Goal: Task Accomplishment & Management: Manage account settings

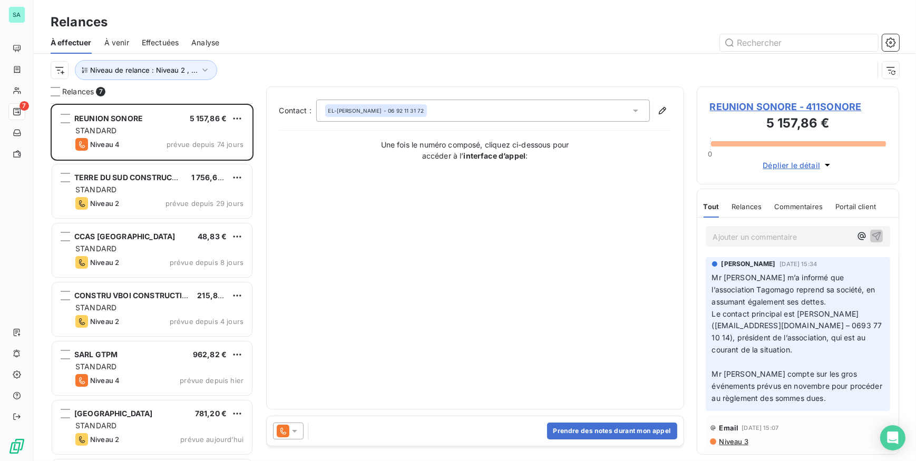
scroll to position [350, 195]
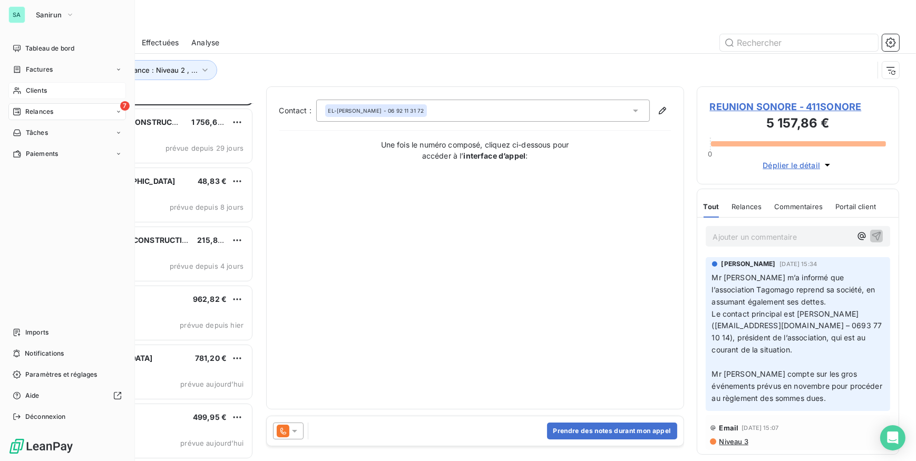
click at [25, 89] on div "Clients" at bounding box center [66, 90] width 117 height 17
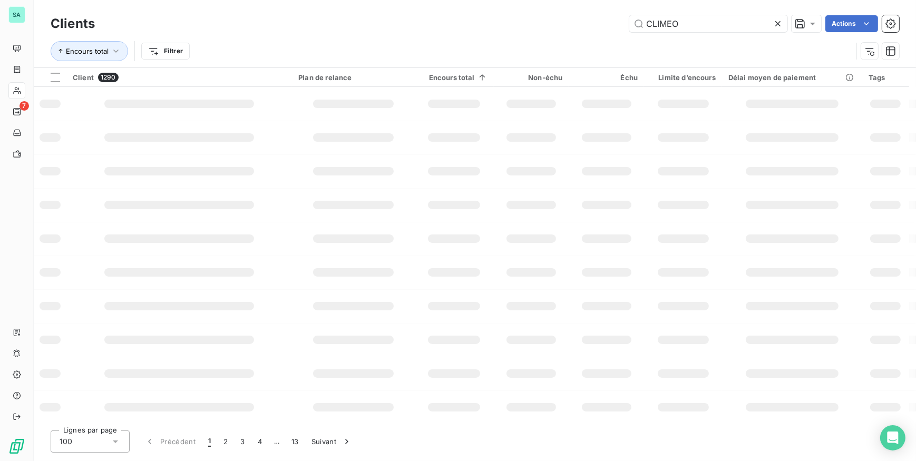
type input "CLIMEO"
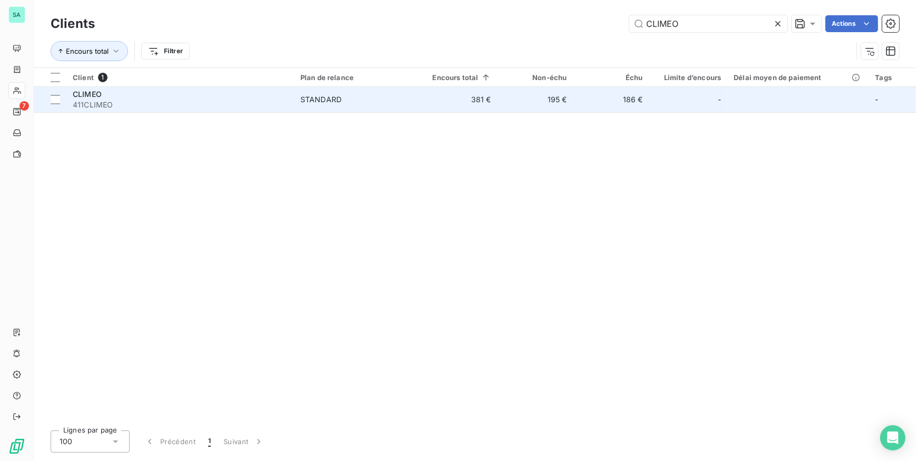
click at [269, 96] on div "CLIMEO" at bounding box center [180, 94] width 215 height 11
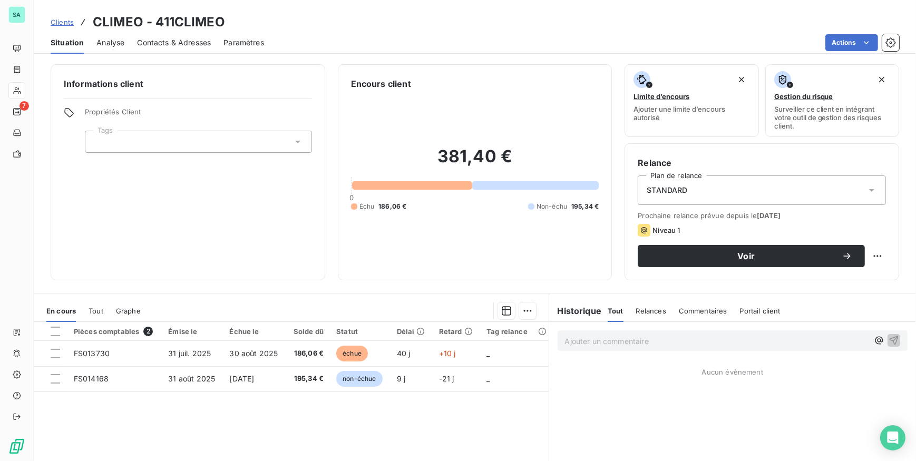
click at [173, 41] on span "Contacts & Adresses" at bounding box center [174, 42] width 74 height 11
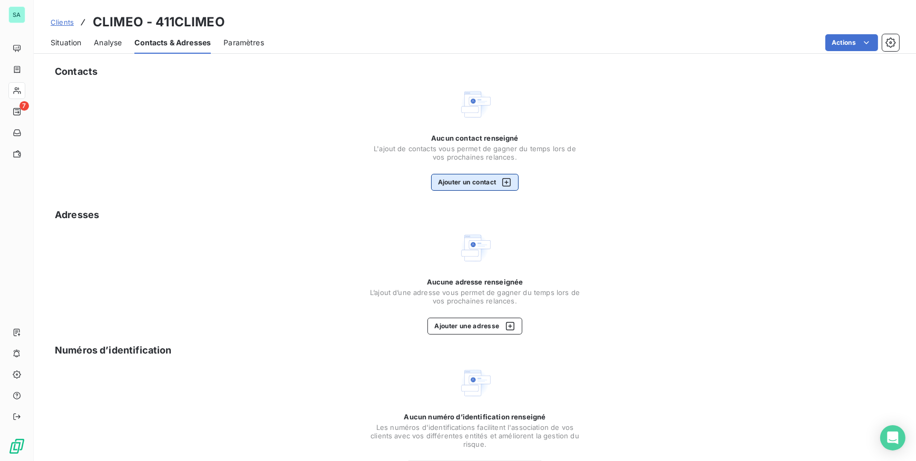
click at [472, 180] on button "Ajouter un contact" at bounding box center [475, 182] width 88 height 17
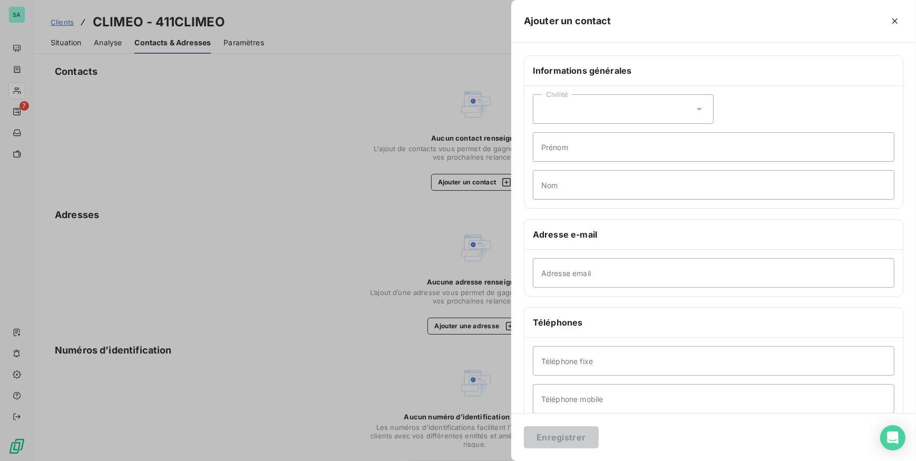
click at [648, 111] on div "Civilité" at bounding box center [623, 109] width 181 height 30
click at [615, 154] on li "Monsieur" at bounding box center [623, 154] width 181 height 19
click at [600, 153] on input "Prénom" at bounding box center [713, 147] width 361 height 30
type input "BLUKER"
type input "Ismael"
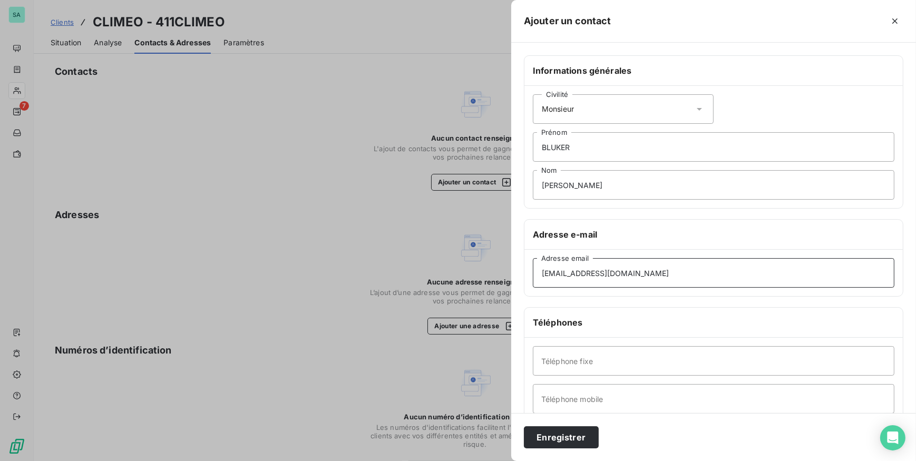
type input "compta@climeo.re"
click at [611, 358] on input "Téléphone fixe" at bounding box center [713, 361] width 361 height 30
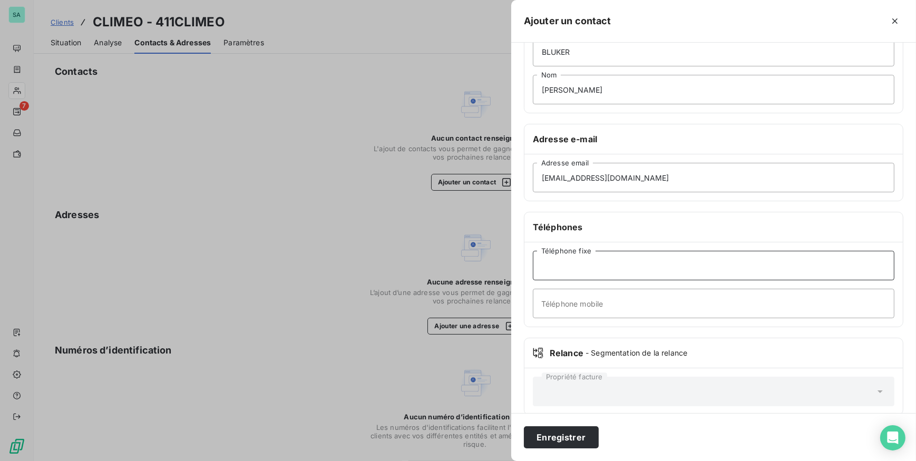
scroll to position [110, 0]
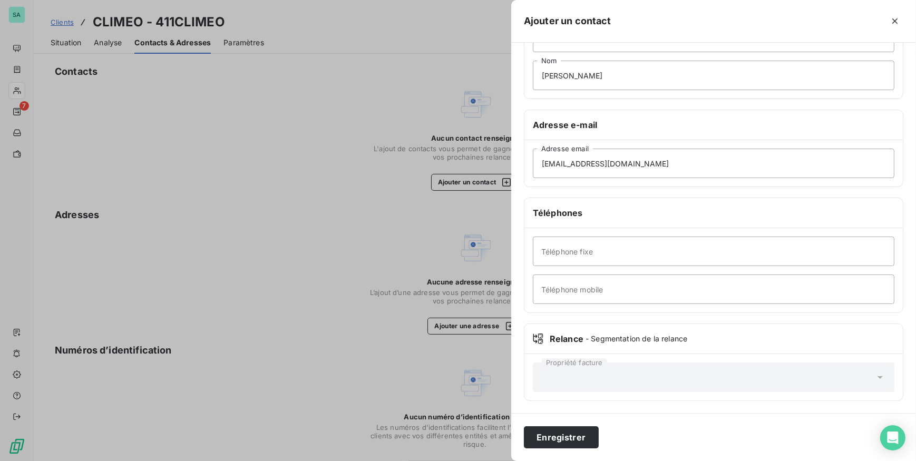
click at [771, 308] on div "Téléphone fixe Téléphone mobile" at bounding box center [713, 270] width 378 height 84
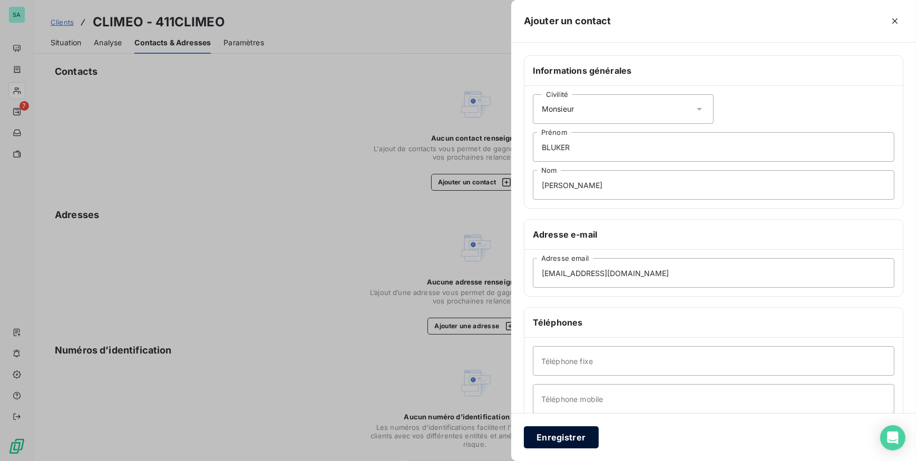
click at [577, 445] on button "Enregistrer" at bounding box center [561, 437] width 75 height 22
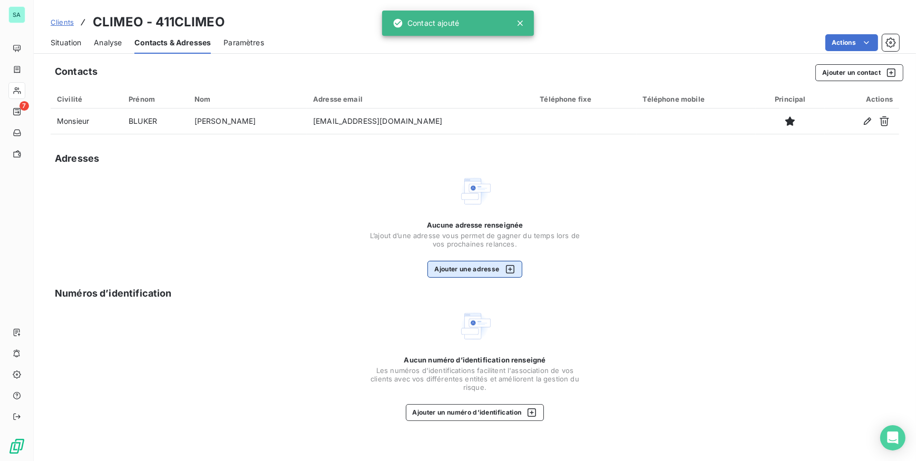
click at [475, 271] on button "Ajouter une adresse" at bounding box center [474, 269] width 94 height 17
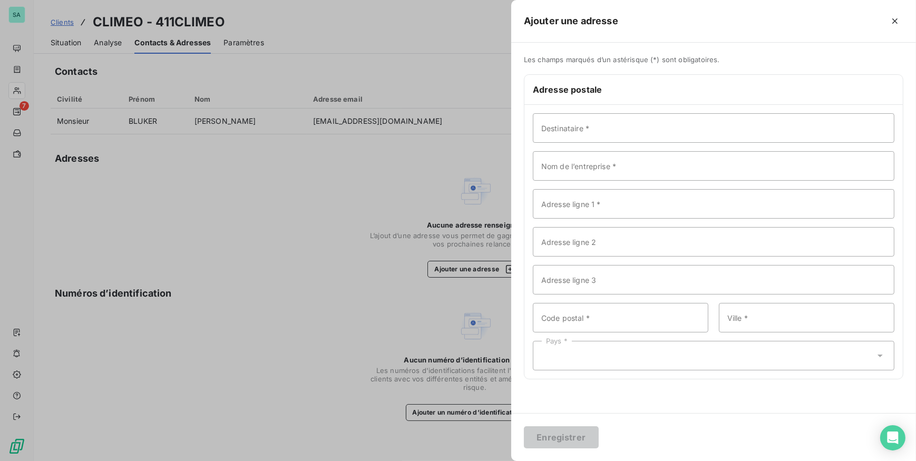
click at [365, 184] on div at bounding box center [458, 230] width 916 height 461
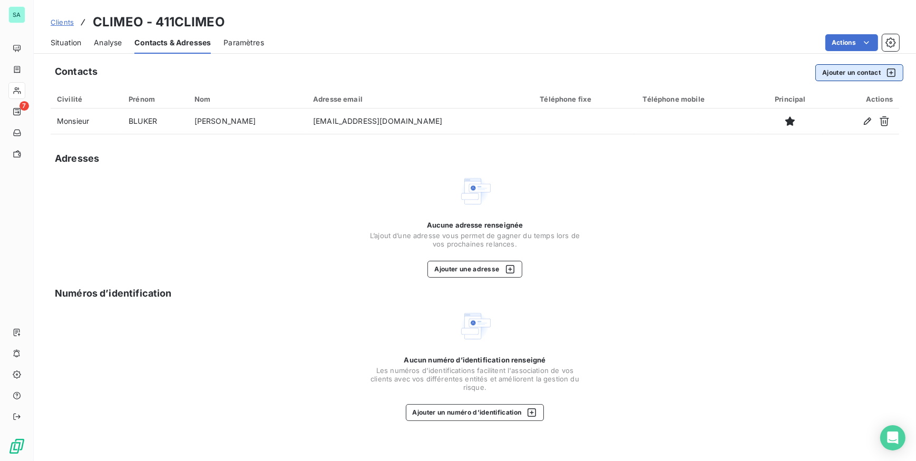
click at [849, 75] on button "Ajouter un contact" at bounding box center [859, 72] width 88 height 17
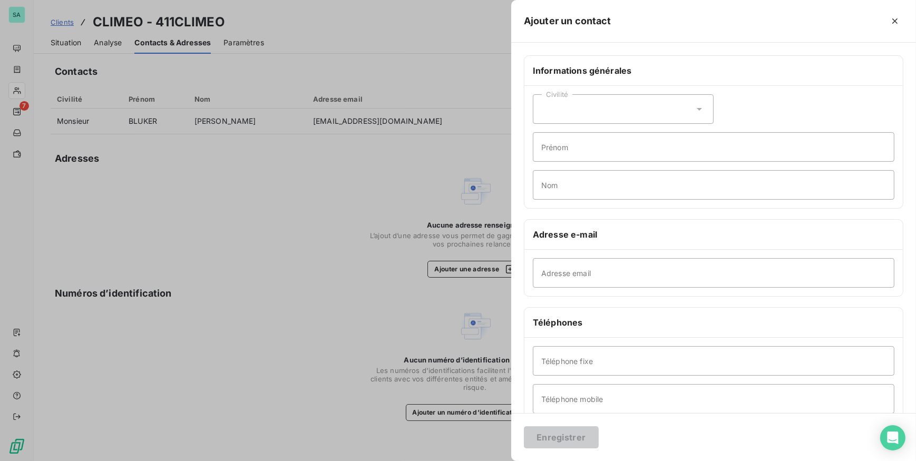
click at [648, 110] on div "Civilité" at bounding box center [623, 109] width 181 height 30
click at [562, 154] on span "Monsieur" at bounding box center [570, 155] width 32 height 10
click at [563, 153] on input "Prénom" at bounding box center [713, 147] width 361 height 30
type input "g"
type input "Julien"
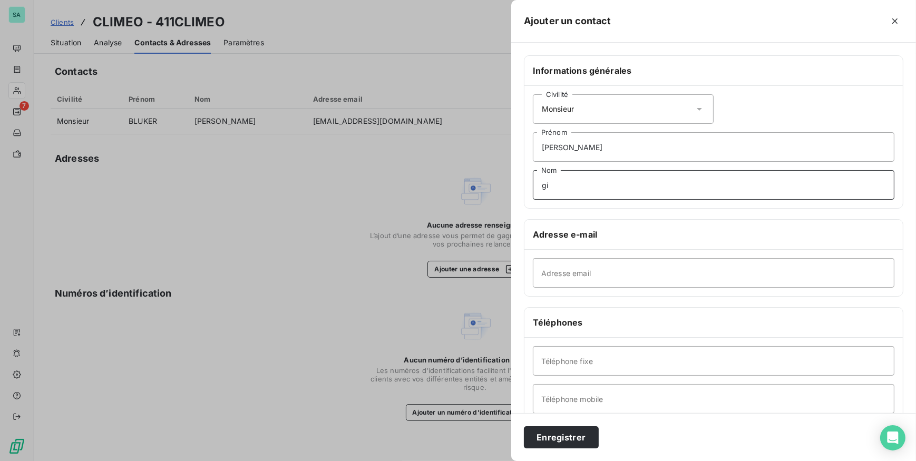
type input "g"
type input "GIRARD"
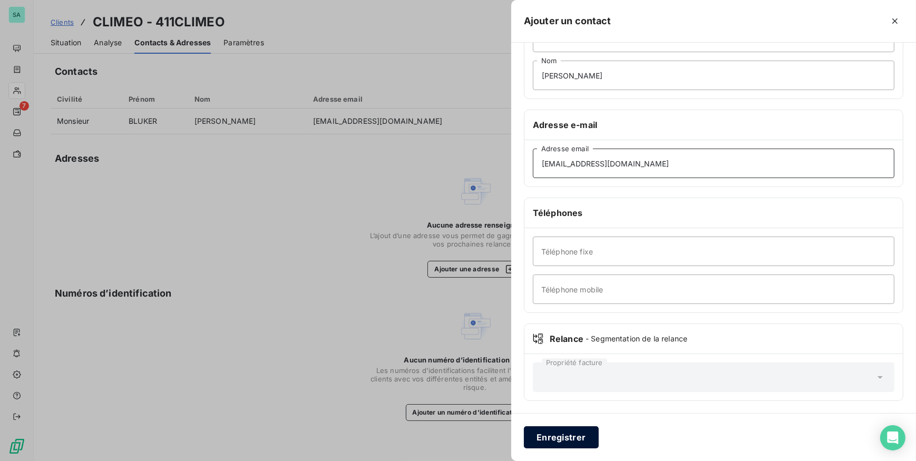
type input "jgirard@climeo.re"
click at [571, 433] on button "Enregistrer" at bounding box center [561, 437] width 75 height 22
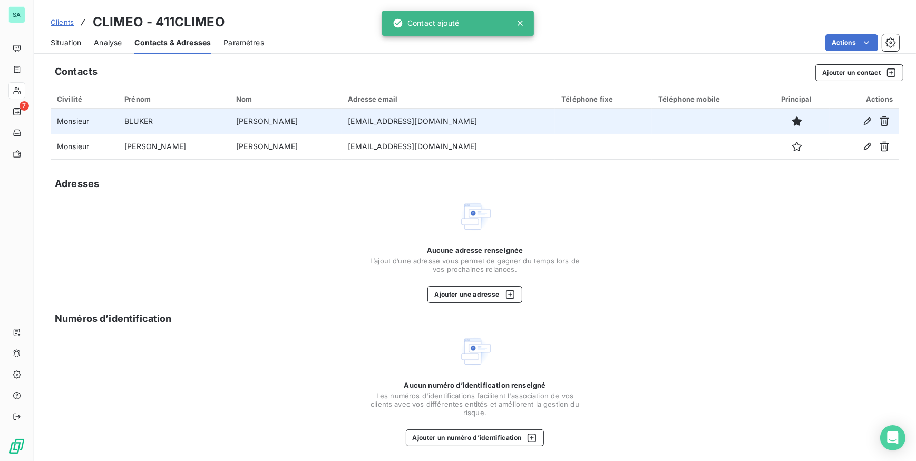
click at [344, 126] on td "compta@climeo.re" at bounding box center [447, 121] width 213 height 25
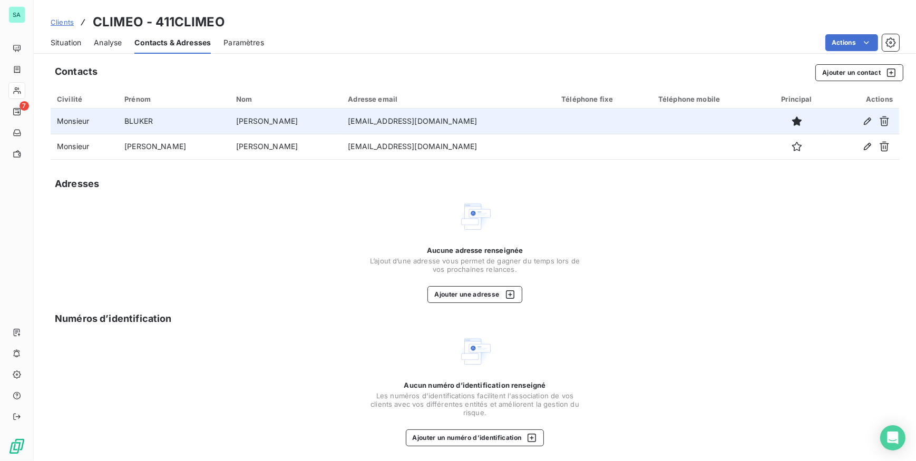
click at [345, 126] on td "compta@climeo.re" at bounding box center [447, 121] width 213 height 25
click at [351, 124] on td "compta@climeo.re" at bounding box center [447, 121] width 213 height 25
drag, startPoint x: 351, startPoint y: 124, endPoint x: 341, endPoint y: 121, distance: 10.7
click at [341, 121] on td "compta@climeo.re" at bounding box center [447, 121] width 213 height 25
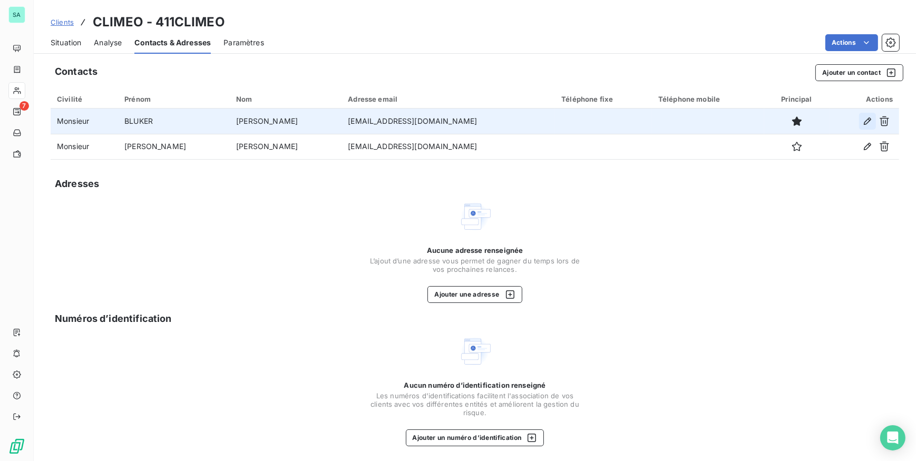
click at [862, 117] on icon "button" at bounding box center [867, 121] width 11 height 11
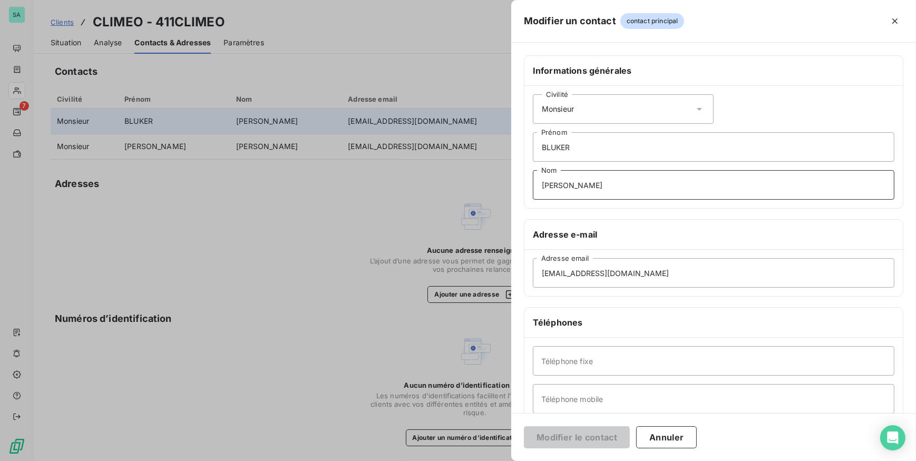
drag, startPoint x: 573, startPoint y: 185, endPoint x: 538, endPoint y: 183, distance: 34.9
click at [538, 183] on input "Ismael" at bounding box center [713, 185] width 361 height 30
drag, startPoint x: 585, startPoint y: 144, endPoint x: 449, endPoint y: 146, distance: 135.9
click at [449, 460] on div "Modifier un contact contact principal Informations générales Civilité Monsieur …" at bounding box center [458, 461] width 916 height 0
click at [542, 184] on input "Nom" at bounding box center [713, 185] width 361 height 30
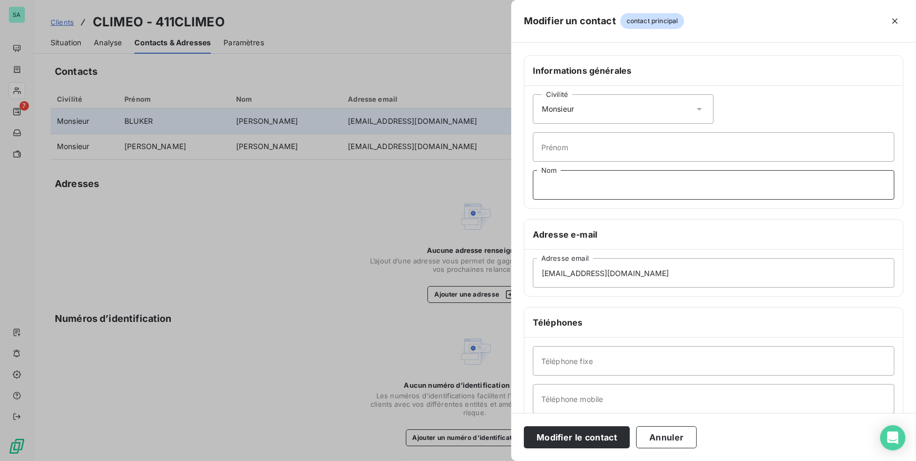
paste input "BLUKER"
type input "BLUKER"
click at [555, 153] on input "Prénom" at bounding box center [713, 147] width 361 height 30
type input "i"
type input "Ismael"
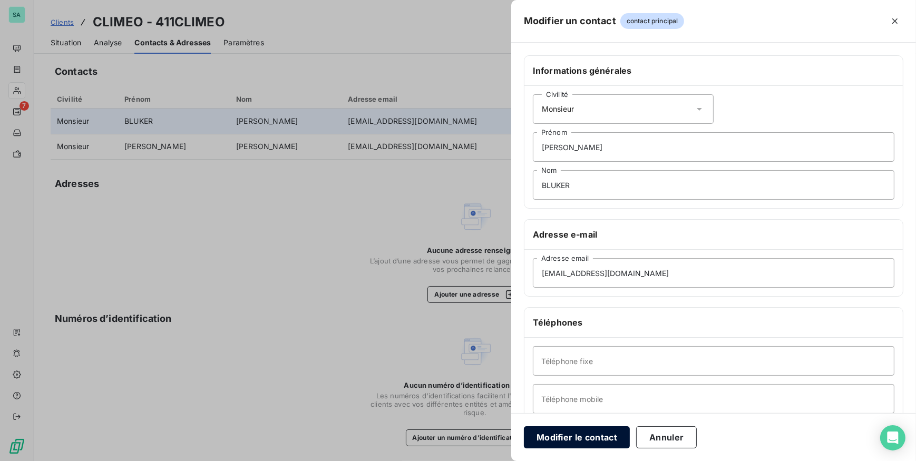
click at [609, 442] on button "Modifier le contact" at bounding box center [577, 437] width 106 height 22
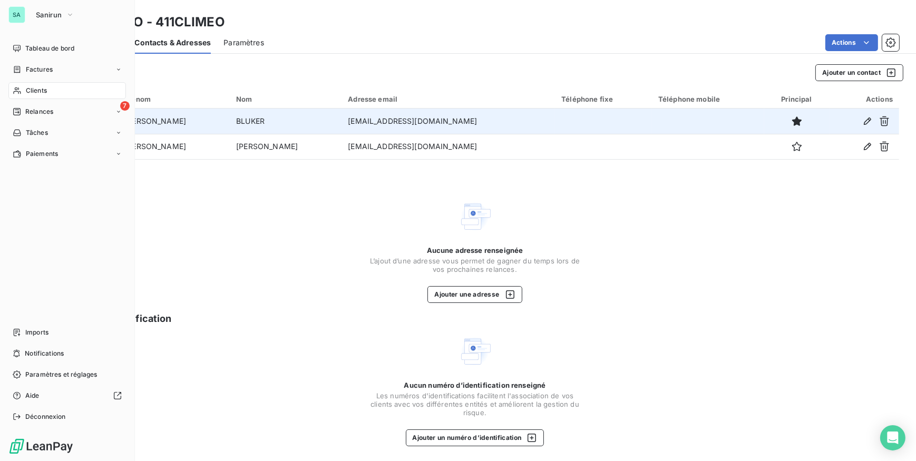
click at [33, 89] on span "Clients" at bounding box center [36, 90] width 21 height 9
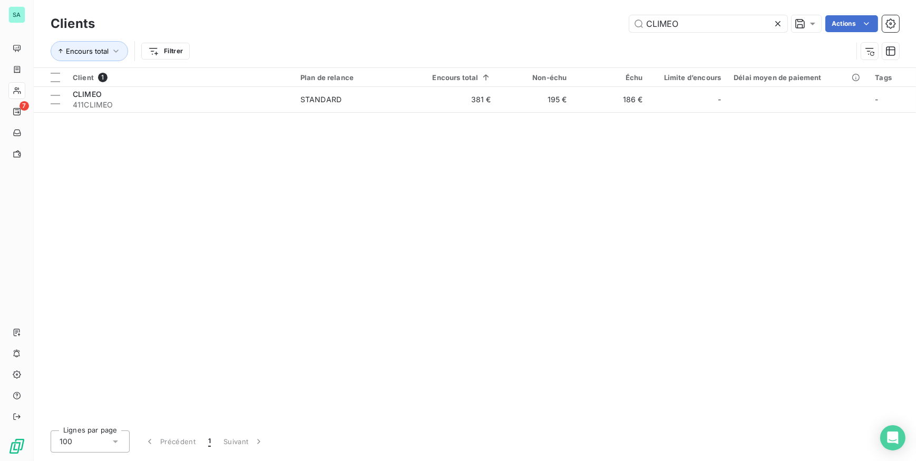
click at [780, 23] on icon at bounding box center [777, 23] width 11 height 11
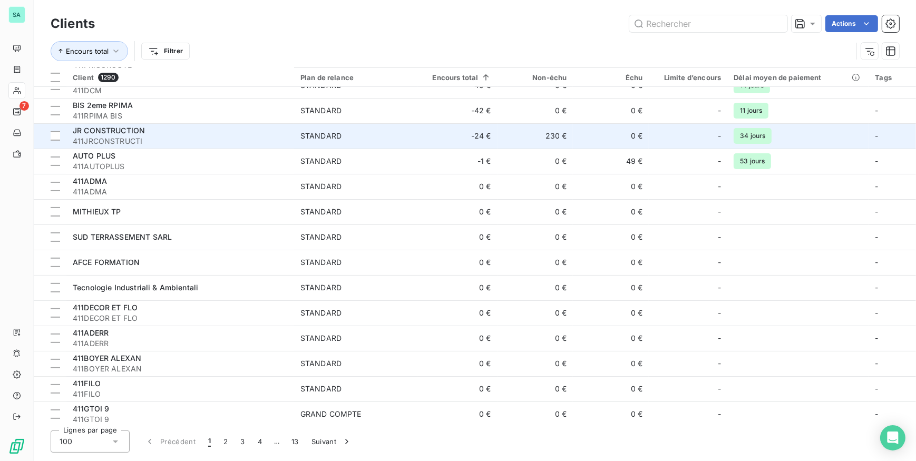
scroll to position [230, 0]
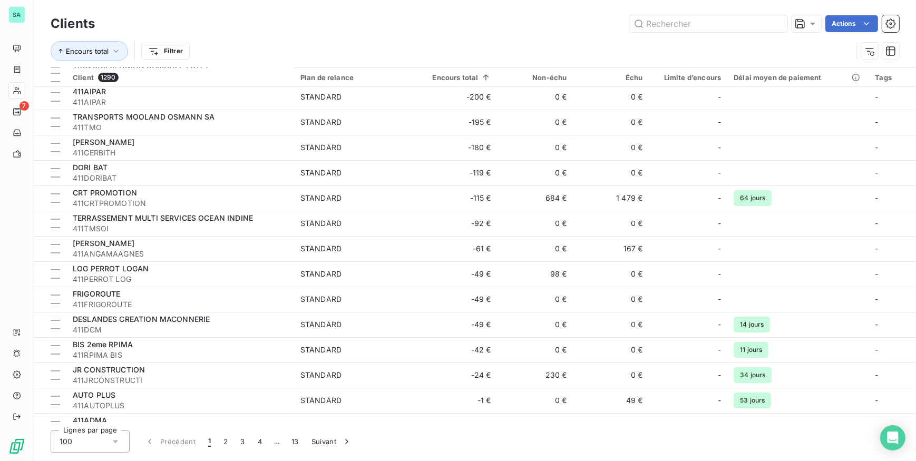
click at [184, 48] on html "SA 7 Clients Actions Encours total Filtrer Client 1290 Plan de relance Encours …" at bounding box center [458, 230] width 916 height 461
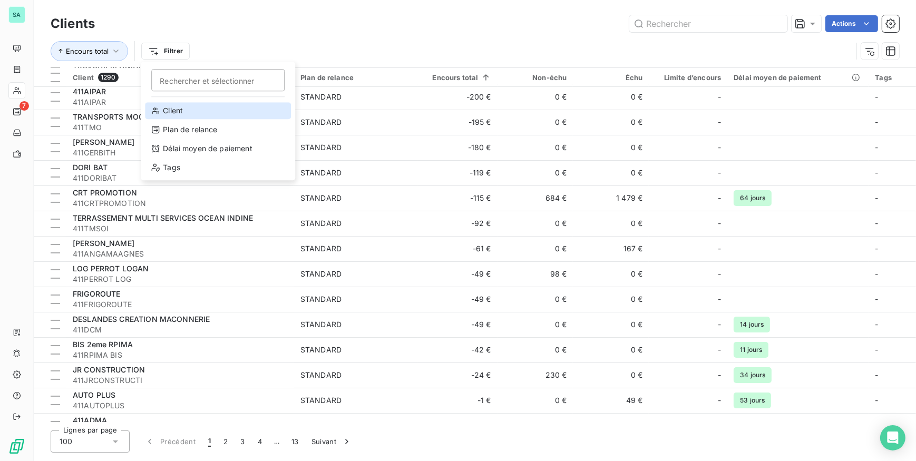
click at [169, 115] on div "Client" at bounding box center [218, 110] width 146 height 17
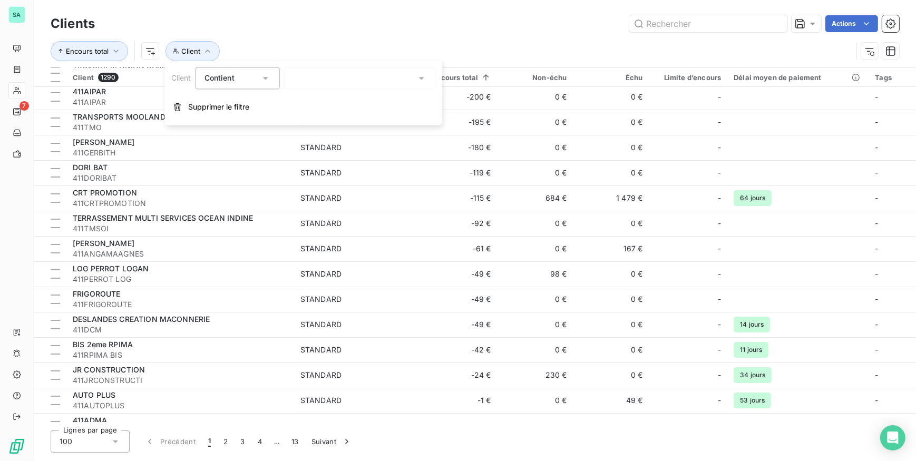
click at [311, 77] on div at bounding box center [360, 78] width 152 height 22
click at [270, 79] on div "Contient" at bounding box center [237, 78] width 84 height 22
click at [268, 80] on icon at bounding box center [265, 78] width 11 height 11
click at [269, 12] on div "Clients Actions Encours total Client" at bounding box center [475, 33] width 882 height 67
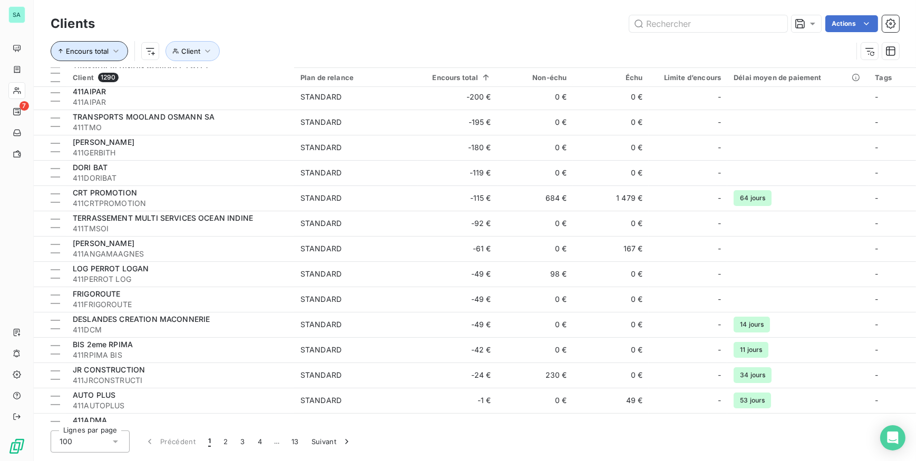
click at [120, 52] on icon "button" at bounding box center [116, 51] width 11 height 11
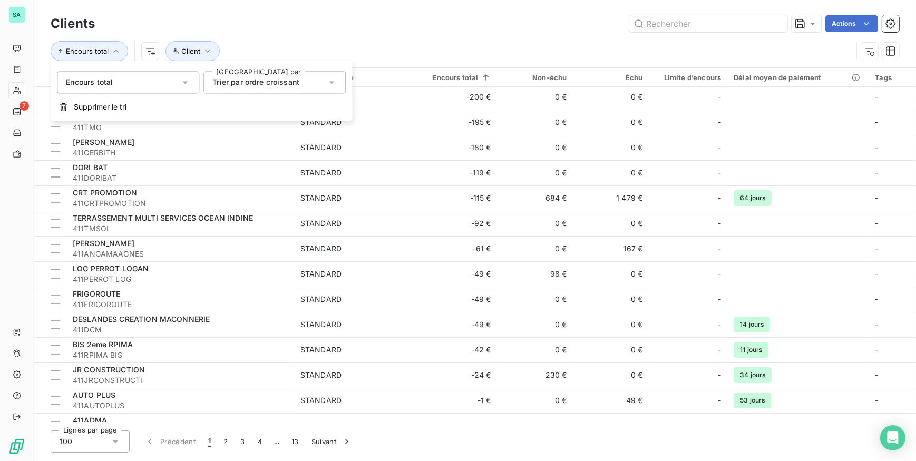
click at [185, 83] on icon at bounding box center [184, 82] width 5 height 3
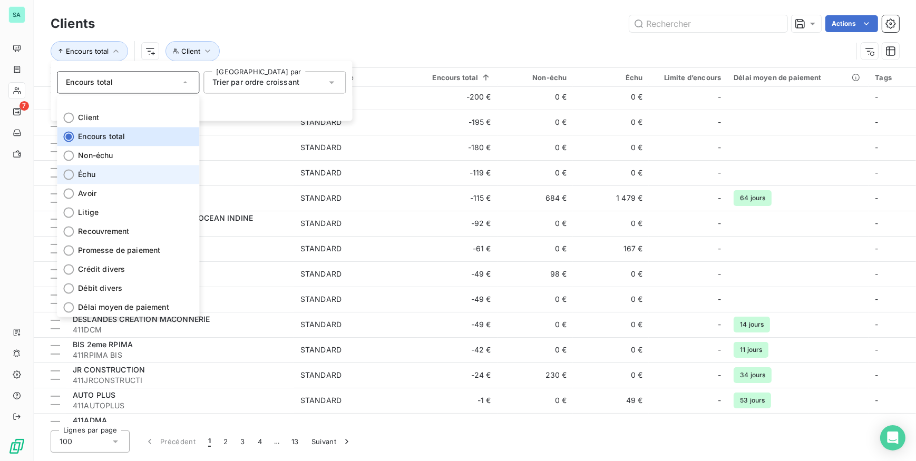
click at [100, 169] on li "Échu" at bounding box center [128, 174] width 142 height 19
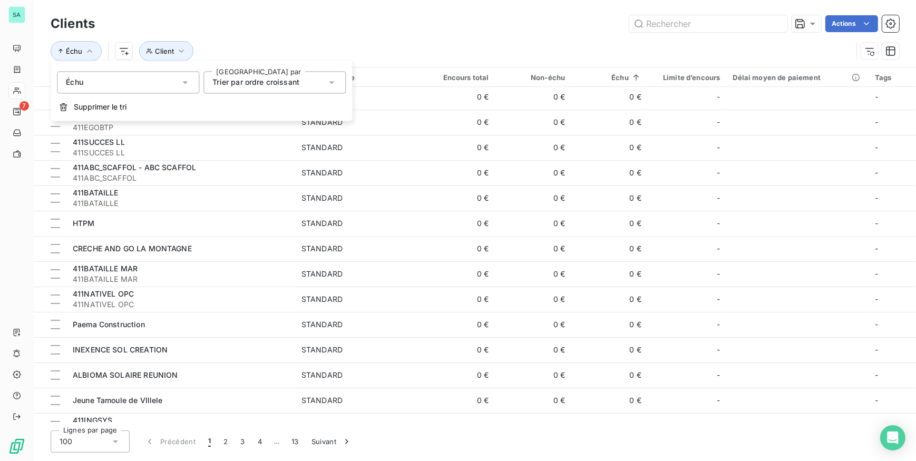
click at [281, 80] on span "Trier par ordre croissant" at bounding box center [255, 81] width 87 height 9
click at [270, 126] on span "Trier par ordre décroissant" at bounding box center [272, 125] width 96 height 9
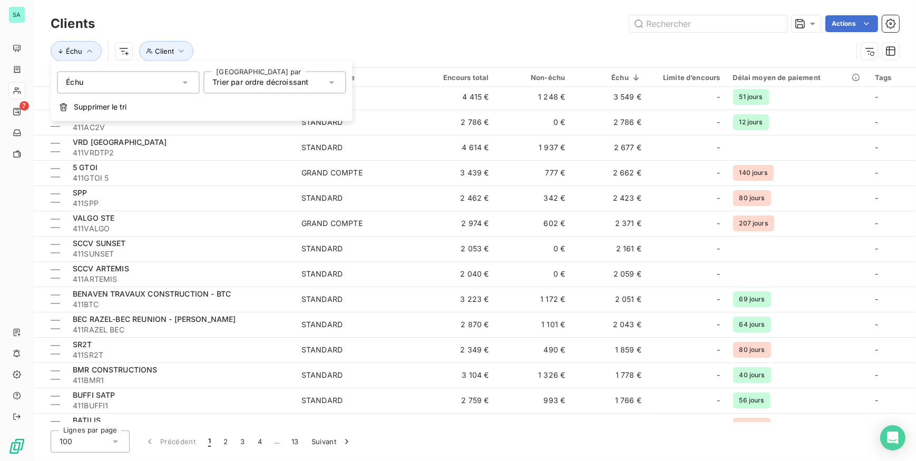
click at [366, 29] on div "Actions" at bounding box center [502, 23] width 791 height 17
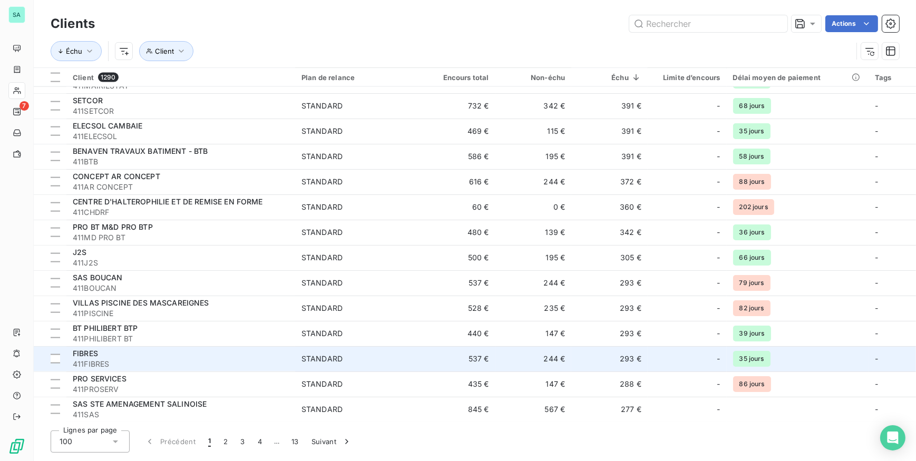
scroll to position [2194, 0]
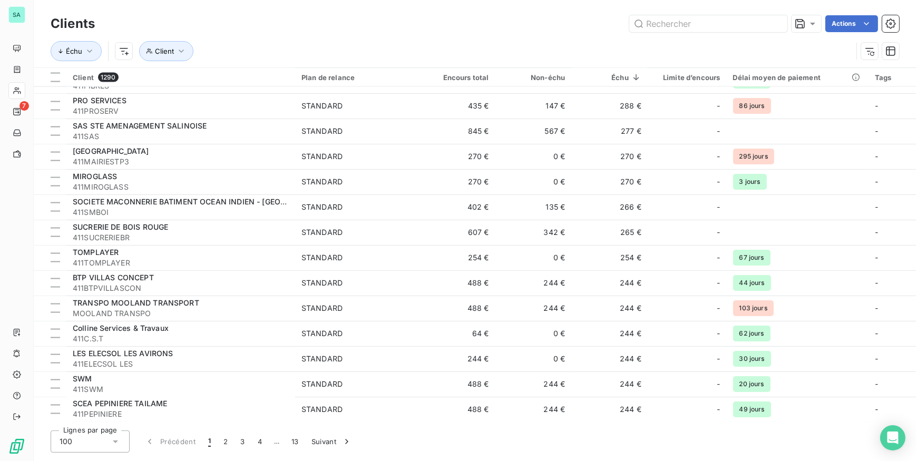
click at [117, 443] on icon at bounding box center [115, 441] width 11 height 11
click at [100, 417] on li "100" at bounding box center [90, 418] width 79 height 19
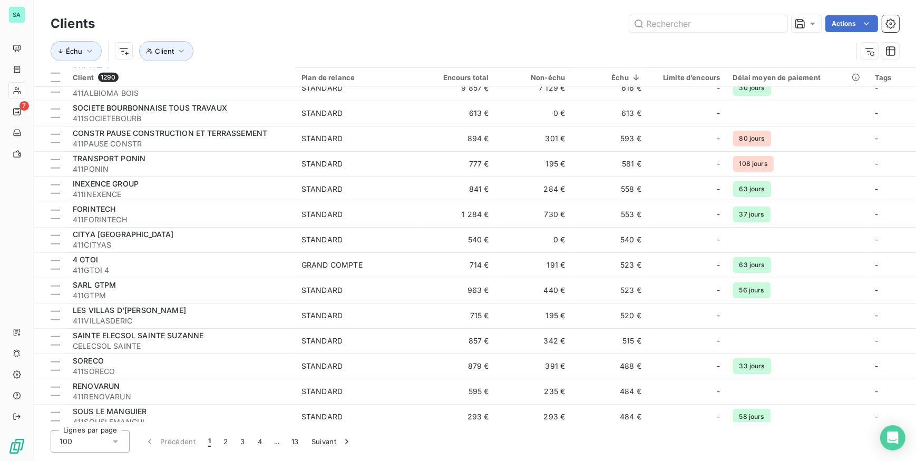
scroll to position [1380, 0]
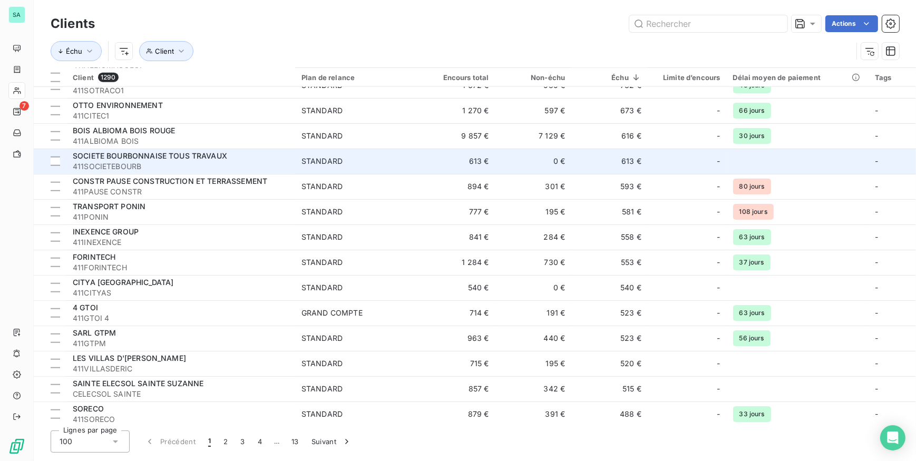
click at [251, 163] on span "411SOCIETEBOURB" at bounding box center [181, 166] width 216 height 11
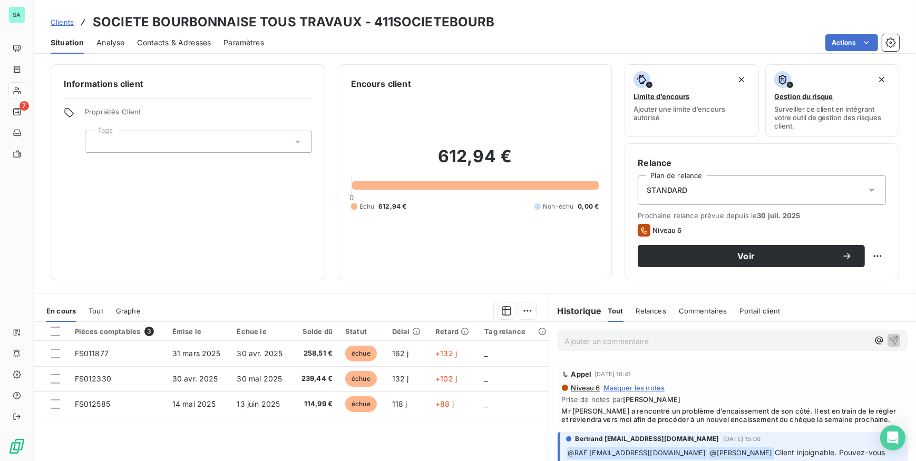
click at [66, 24] on span "Clients" at bounding box center [62, 22] width 23 height 8
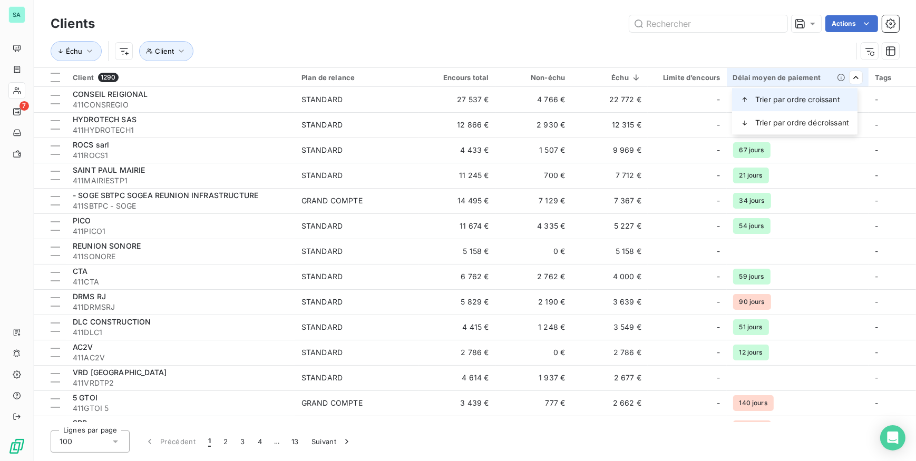
click at [829, 97] on span "Trier par ordre croissant" at bounding box center [797, 99] width 85 height 11
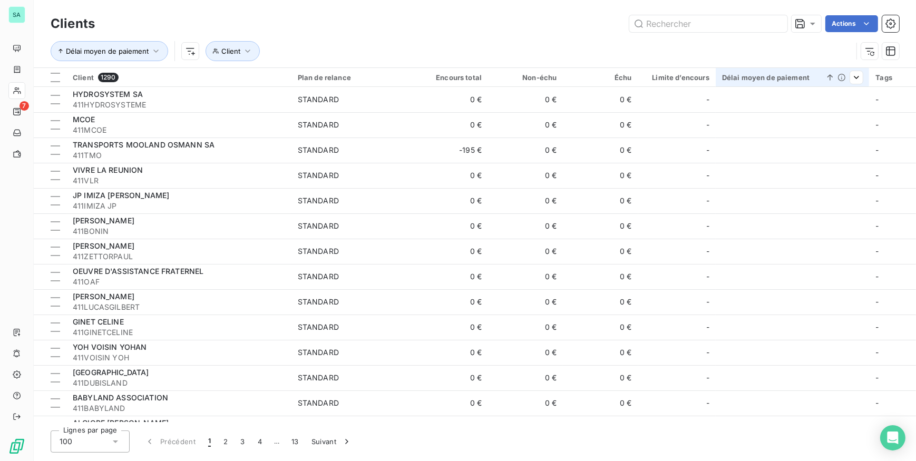
click at [839, 81] on icon at bounding box center [841, 77] width 8 height 8
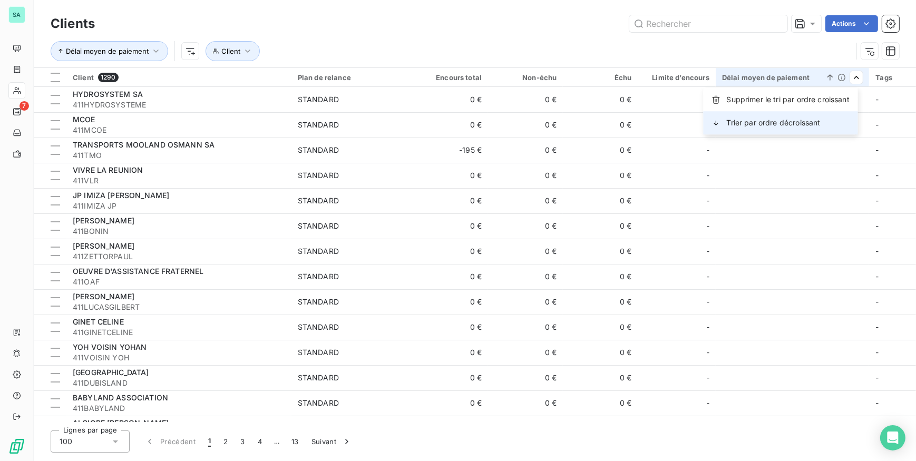
click at [786, 124] on span "Trier par ordre décroissant" at bounding box center [773, 122] width 94 height 11
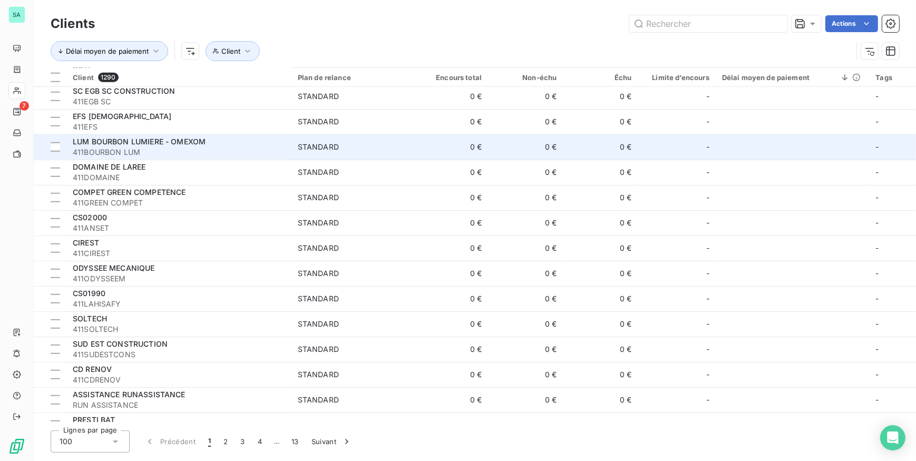
scroll to position [1628, 0]
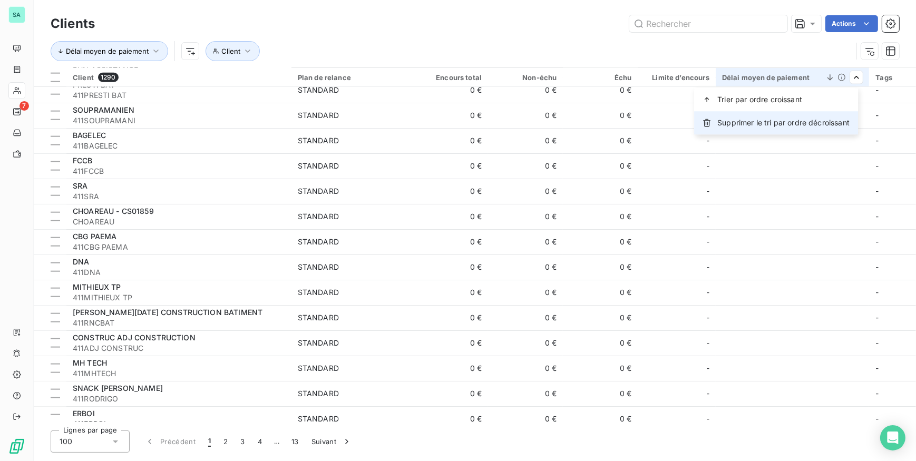
click at [824, 122] on span "Supprimer le tri par ordre décroissant" at bounding box center [783, 122] width 132 height 11
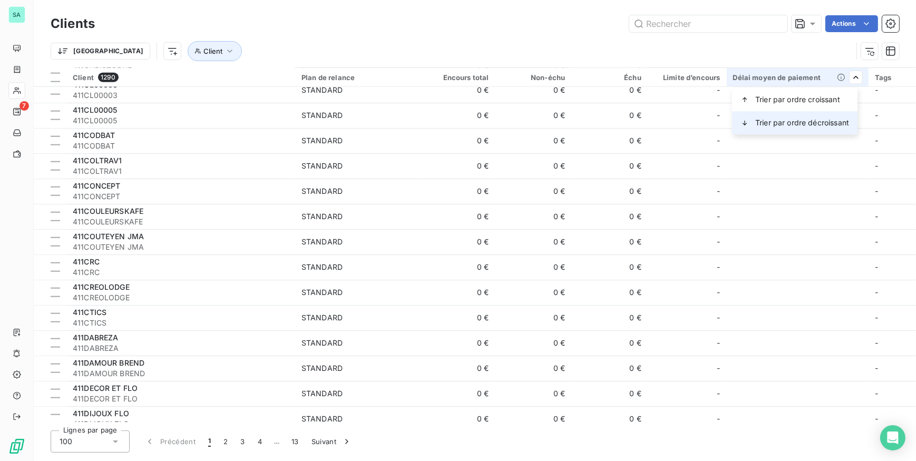
click at [826, 121] on span "Trier par ordre décroissant" at bounding box center [802, 122] width 94 height 11
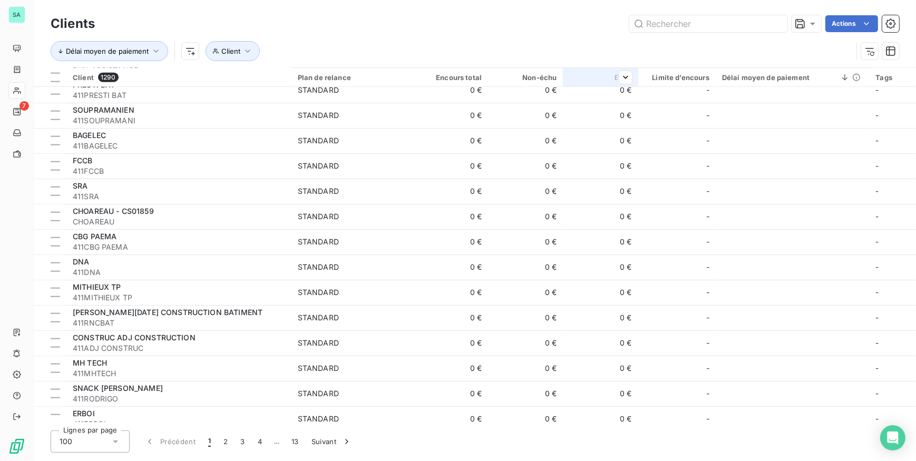
click at [631, 81] on th "Échu" at bounding box center [600, 77] width 75 height 19
click at [597, 121] on span "Trier par ordre décroissant" at bounding box center [574, 122] width 94 height 11
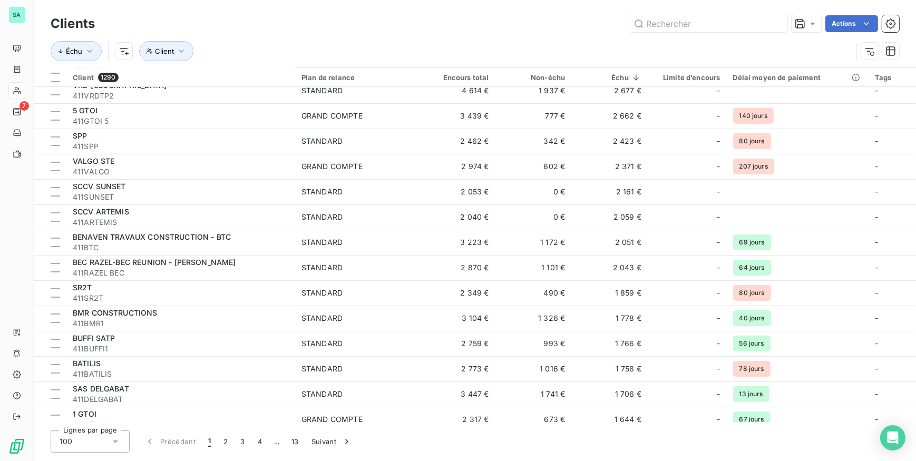
scroll to position [431, 0]
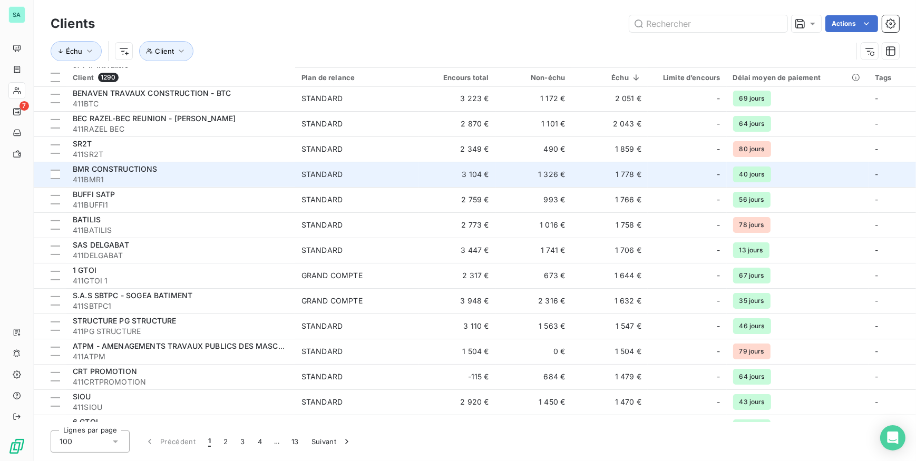
click at [631, 179] on td "1 778 €" at bounding box center [609, 174] width 76 height 25
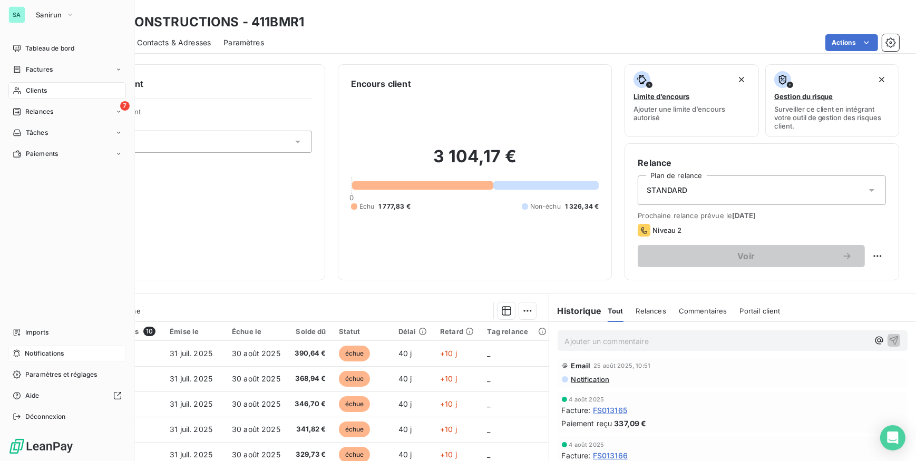
click at [74, 358] on div "Notifications" at bounding box center [66, 353] width 117 height 17
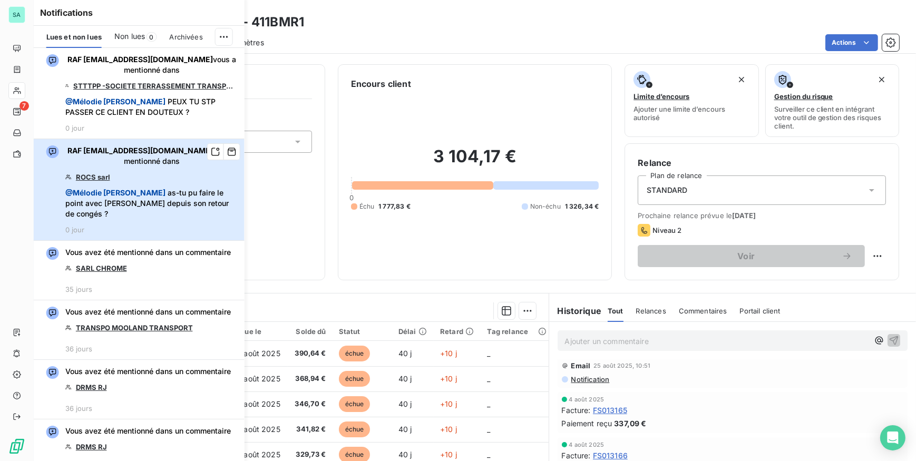
click at [178, 210] on span "@ Mélodie MUSSARD as-tu pu faire le point avec Mme VILPONT depuis son retour de…" at bounding box center [151, 204] width 173 height 32
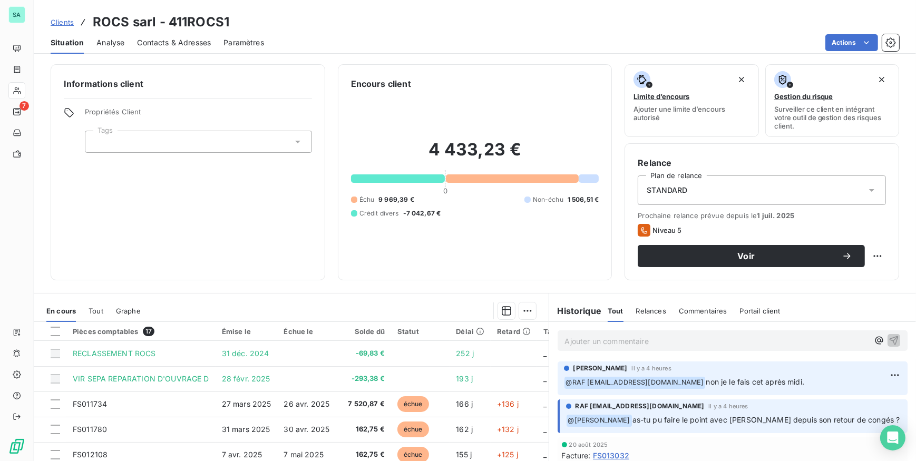
click at [149, 46] on span "Contacts & Adresses" at bounding box center [174, 42] width 74 height 11
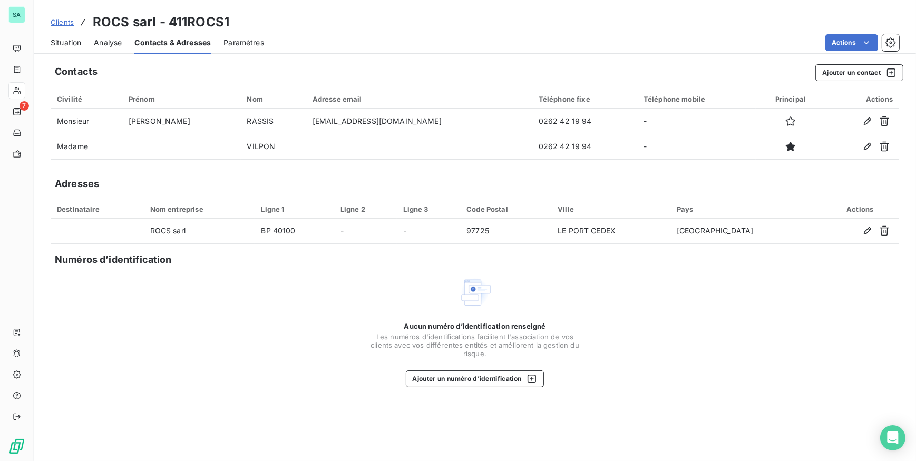
click at [53, 44] on span "Situation" at bounding box center [66, 42] width 31 height 11
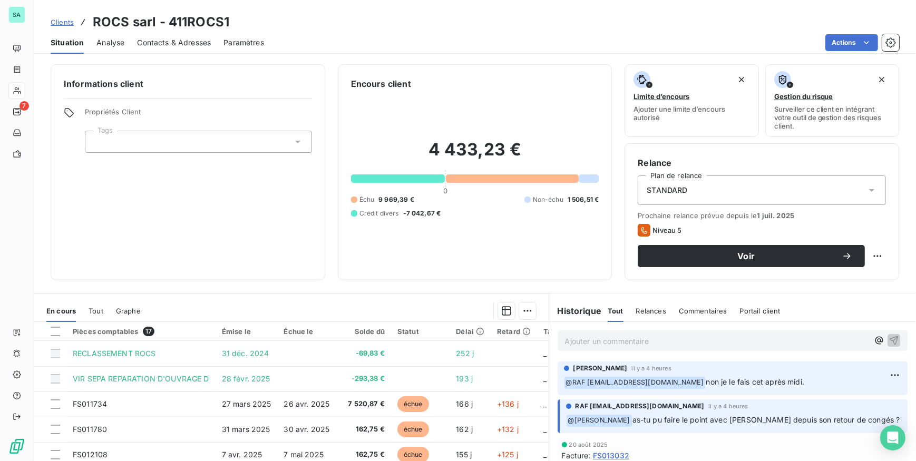
click at [117, 44] on span "Analyse" at bounding box center [110, 42] width 28 height 11
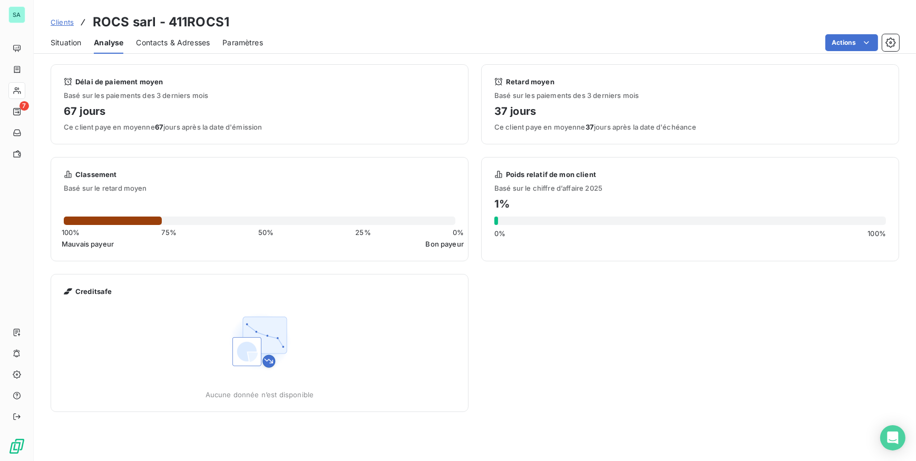
click at [152, 43] on span "Contacts & Adresses" at bounding box center [173, 42] width 74 height 11
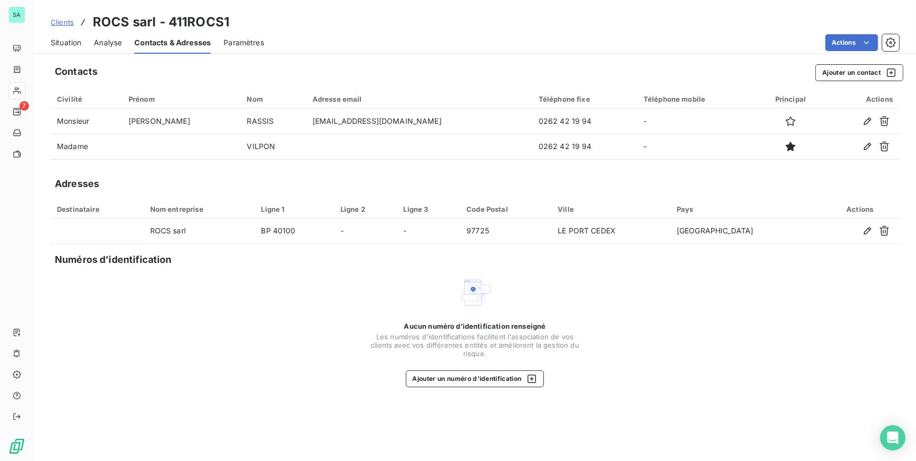
click at [68, 41] on span "Situation" at bounding box center [66, 42] width 31 height 11
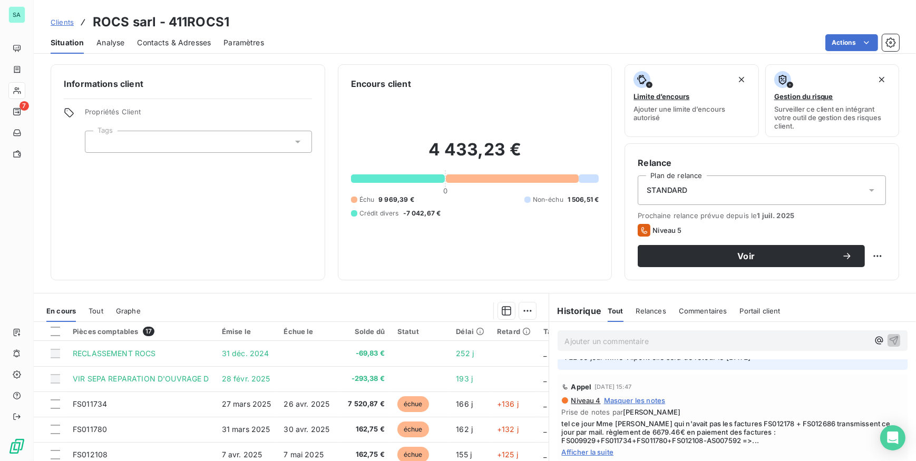
scroll to position [239, 0]
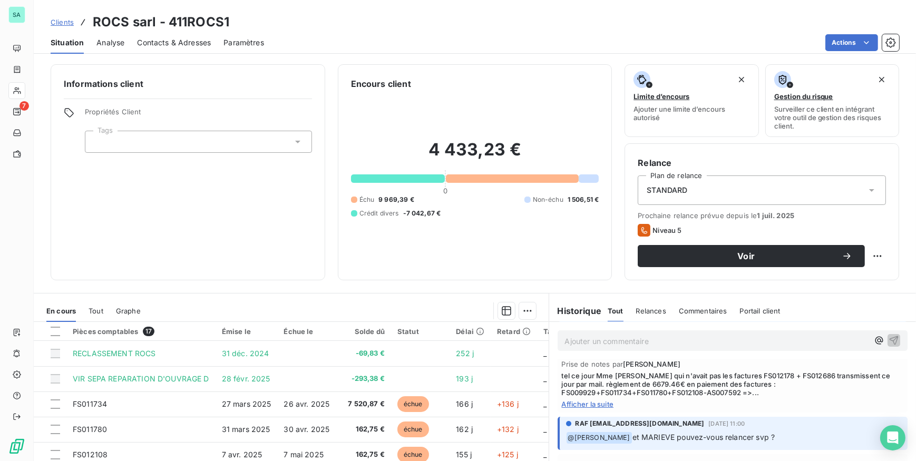
click at [596, 408] on span "Afficher la suite" at bounding box center [733, 404] width 342 height 8
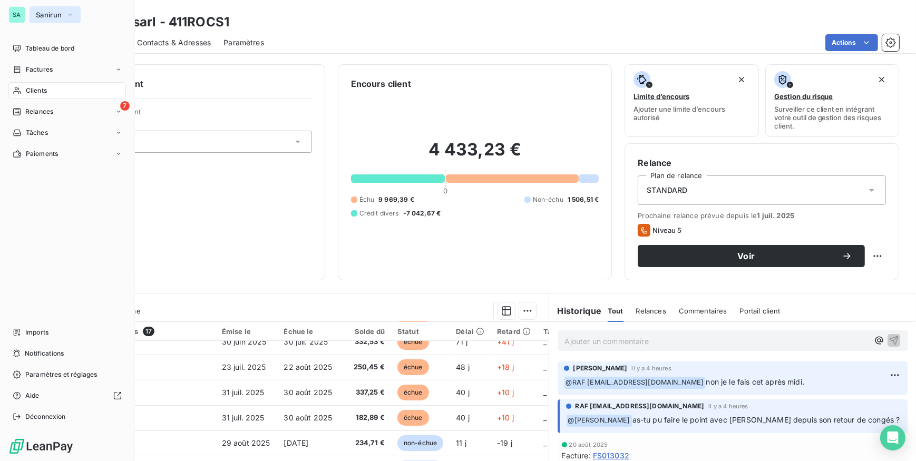
click at [30, 14] on button "Sanirun" at bounding box center [55, 14] width 51 height 17
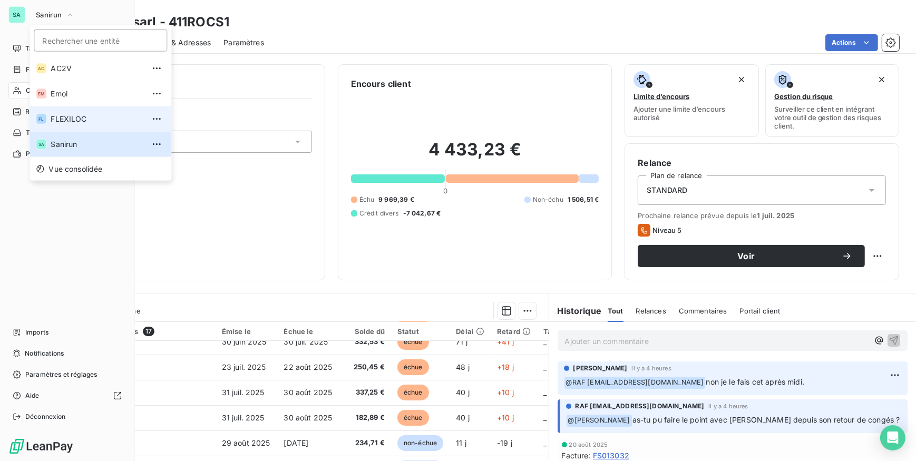
click at [52, 112] on li "FL FLEXILOC" at bounding box center [101, 118] width 142 height 25
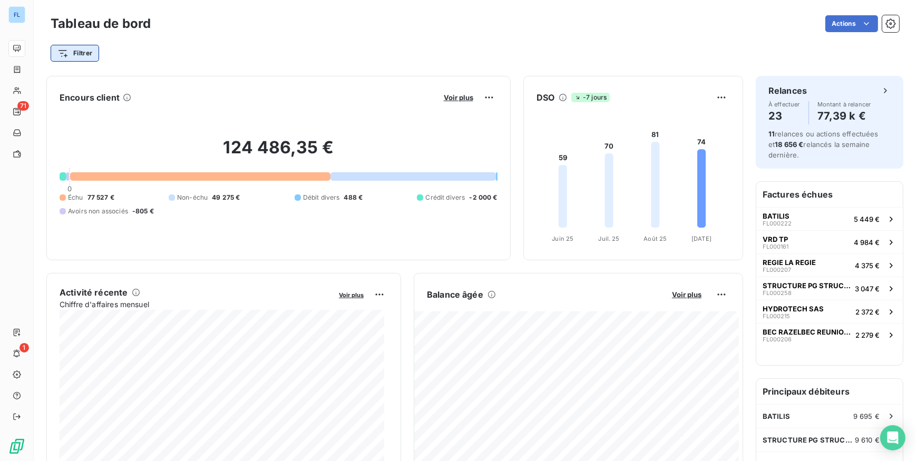
click at [85, 51] on html "FL 71 1 Tableau de bord Actions Filtrer Encours client Voir plus 124 486,35 € 0…" at bounding box center [458, 230] width 916 height 461
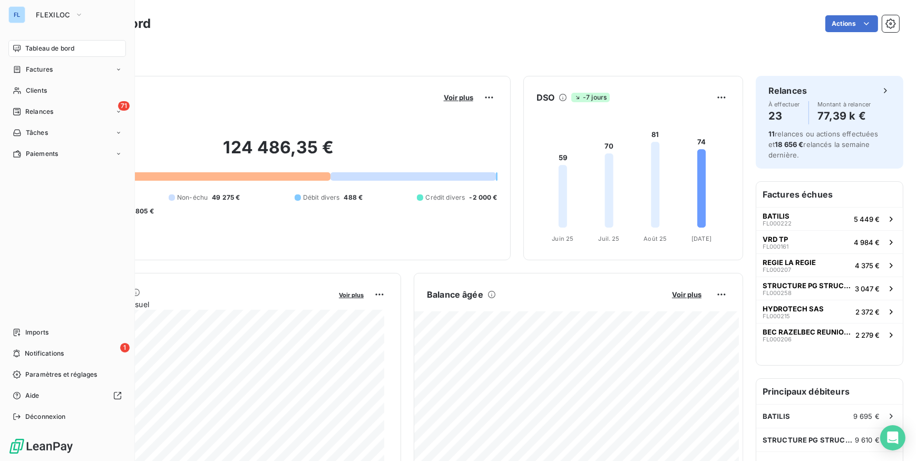
click at [24, 92] on html "FL FLEXILOC Tableau de bord Factures Clients 71 Relances Tâches Paiements Impor…" at bounding box center [458, 230] width 916 height 461
click at [33, 114] on span "Relances" at bounding box center [39, 111] width 28 height 9
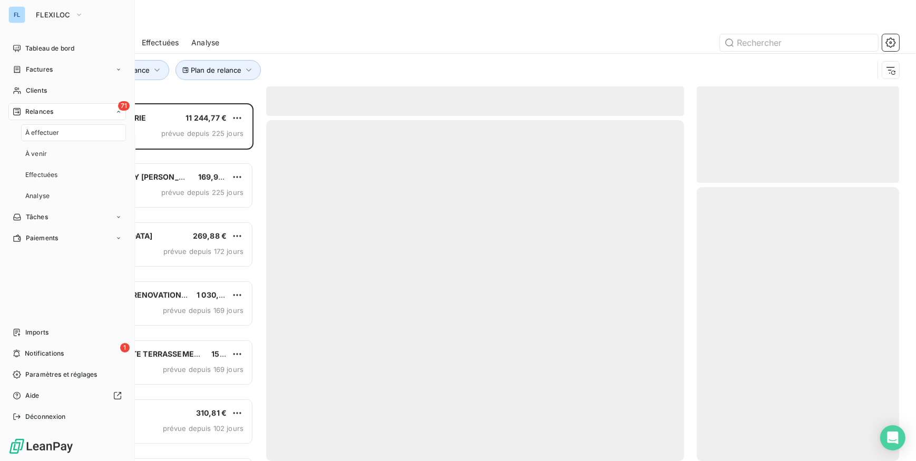
scroll to position [350, 195]
click at [43, 176] on span "Effectuées" at bounding box center [41, 174] width 33 height 9
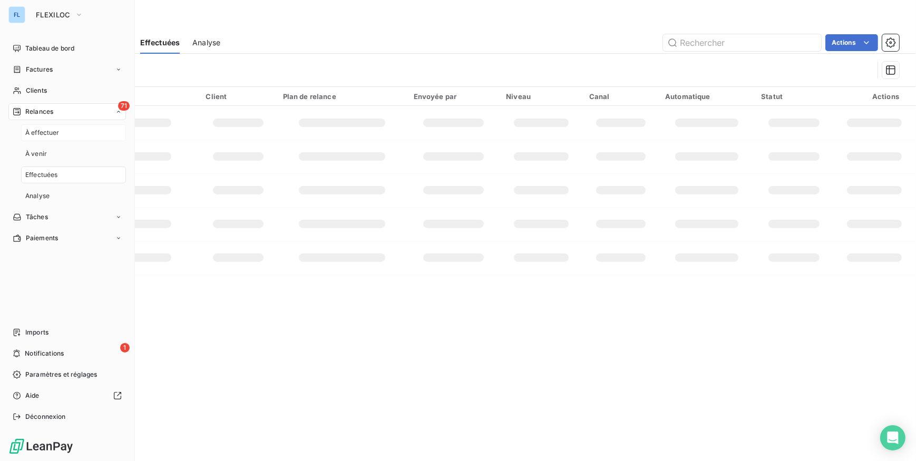
click at [38, 130] on span "À effectuer" at bounding box center [42, 132] width 34 height 9
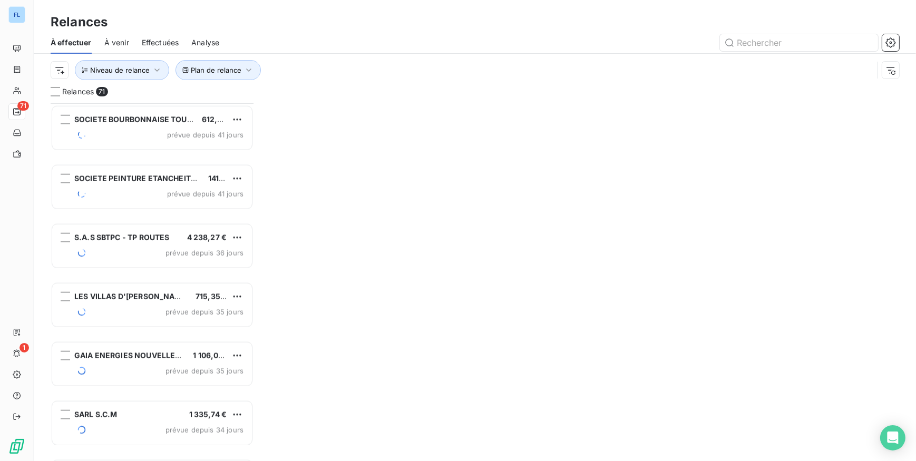
scroll to position [1580, 0]
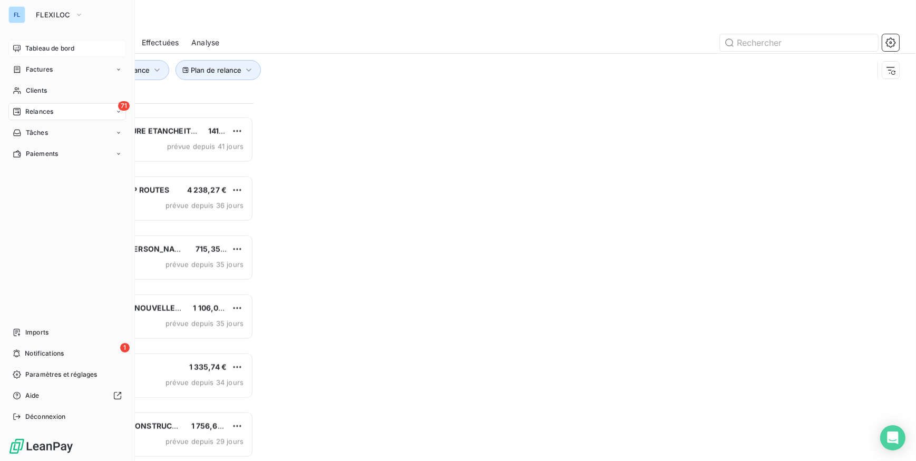
click at [23, 50] on div "Tableau de bord" at bounding box center [66, 48] width 117 height 17
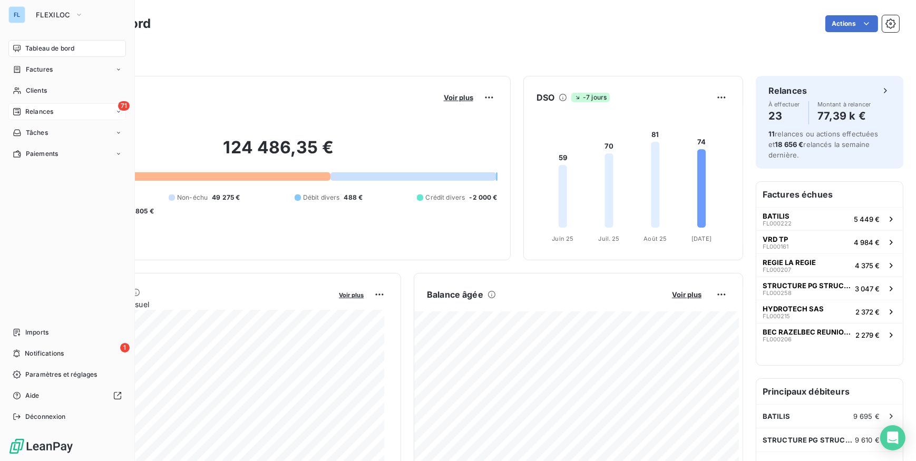
click at [21, 110] on div "Relances" at bounding box center [33, 111] width 41 height 9
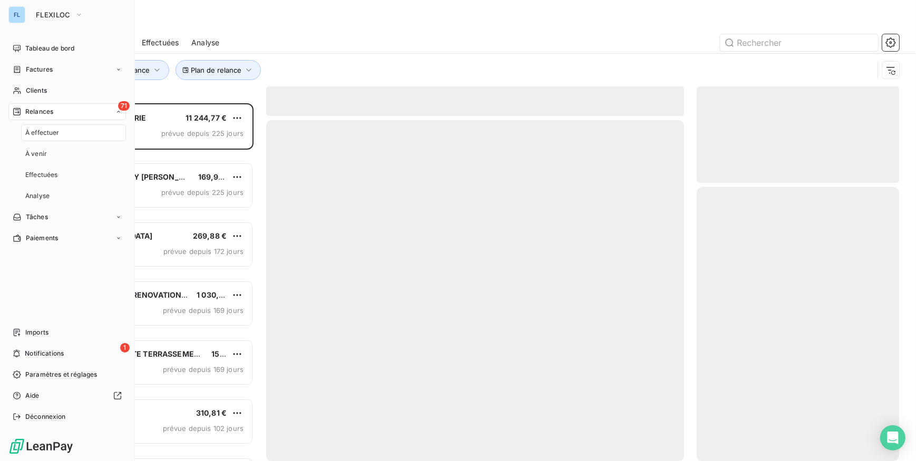
scroll to position [350, 195]
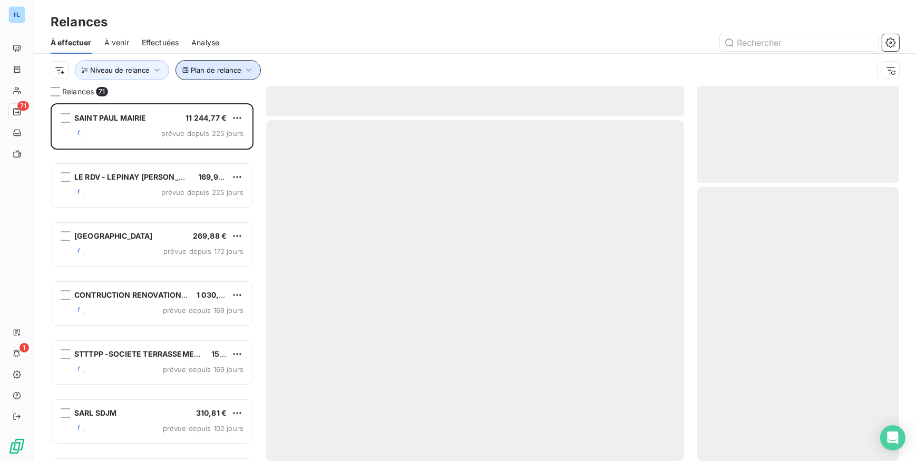
click at [219, 68] on span "Plan de relance" at bounding box center [216, 70] width 51 height 8
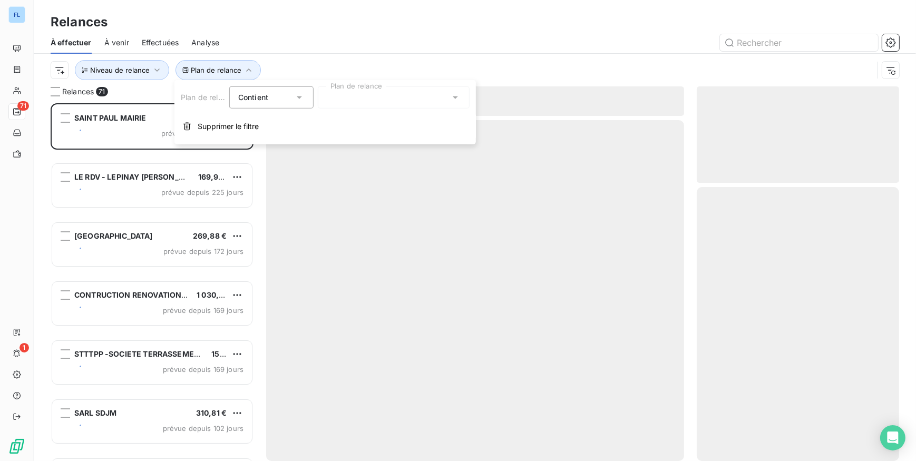
click at [343, 100] on div at bounding box center [394, 97] width 152 height 22
click at [329, 123] on div at bounding box center [328, 119] width 9 height 9
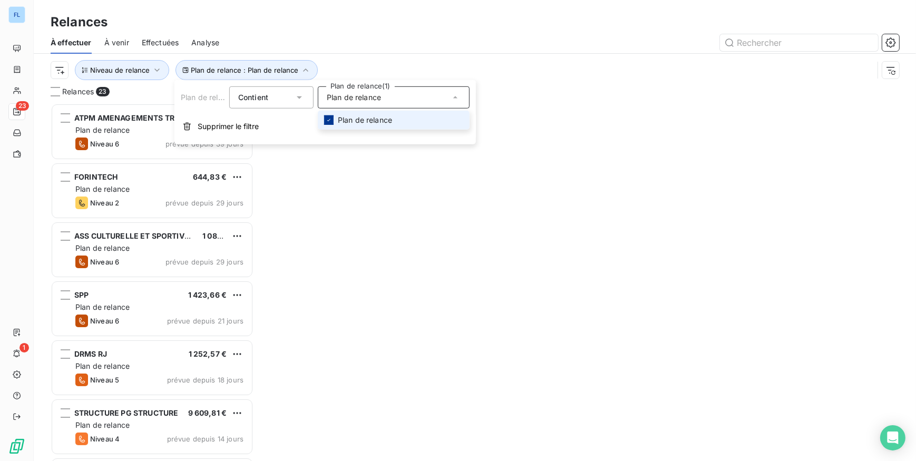
scroll to position [350, 195]
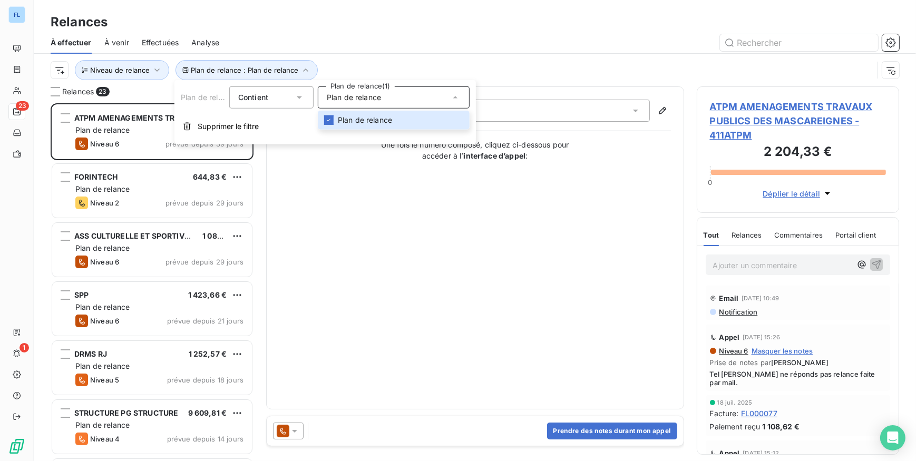
click at [372, 97] on span "Plan de relance" at bounding box center [354, 97] width 54 height 11
click at [297, 97] on icon at bounding box center [299, 97] width 11 height 11
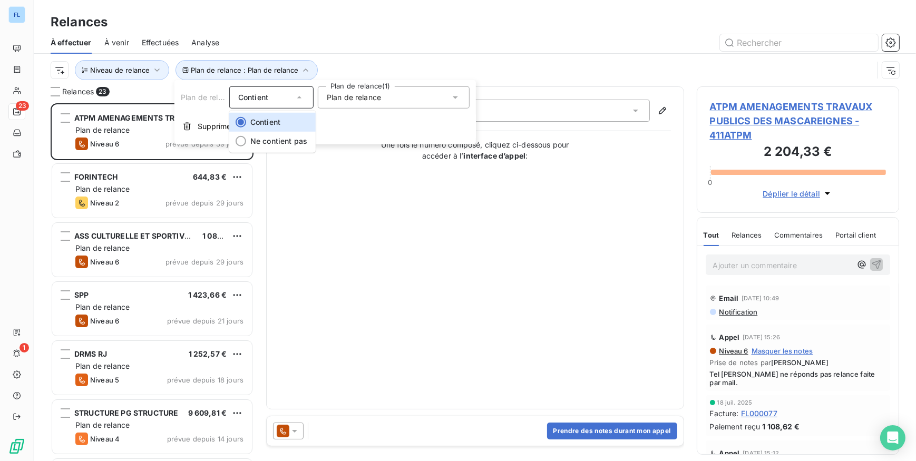
click at [297, 97] on icon at bounding box center [299, 97] width 11 height 11
click at [337, 95] on span "Plan de relance" at bounding box center [354, 97] width 54 height 11
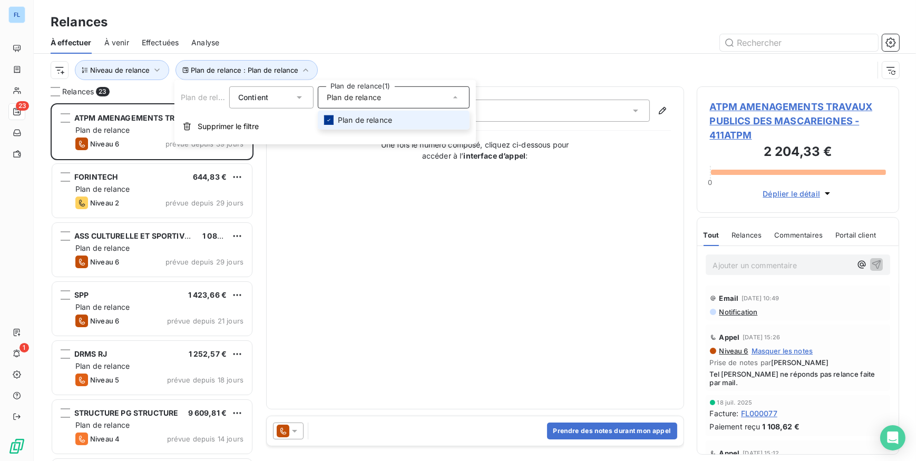
click at [330, 117] on icon at bounding box center [329, 120] width 6 height 6
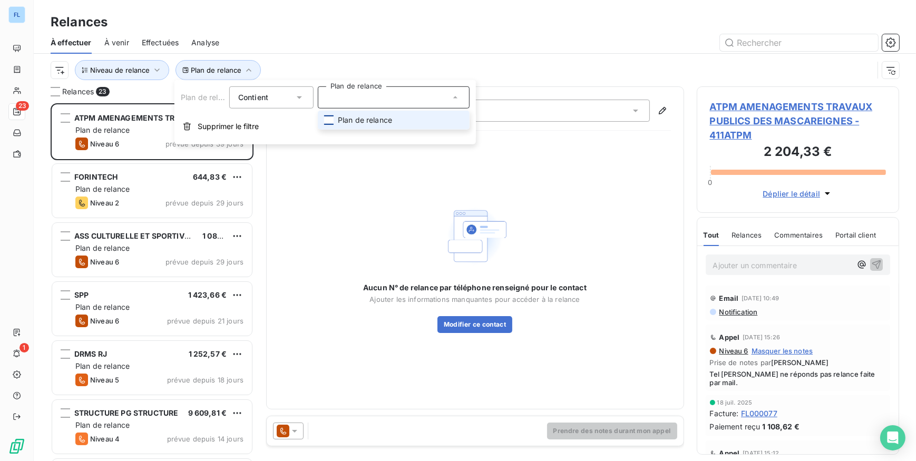
click at [350, 100] on div at bounding box center [394, 97] width 152 height 22
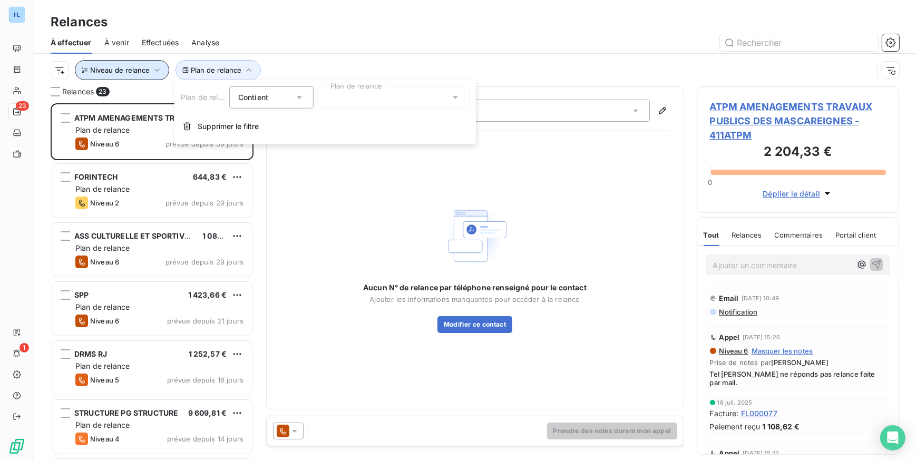
click at [149, 71] on button "Niveau de relance" at bounding box center [122, 70] width 94 height 20
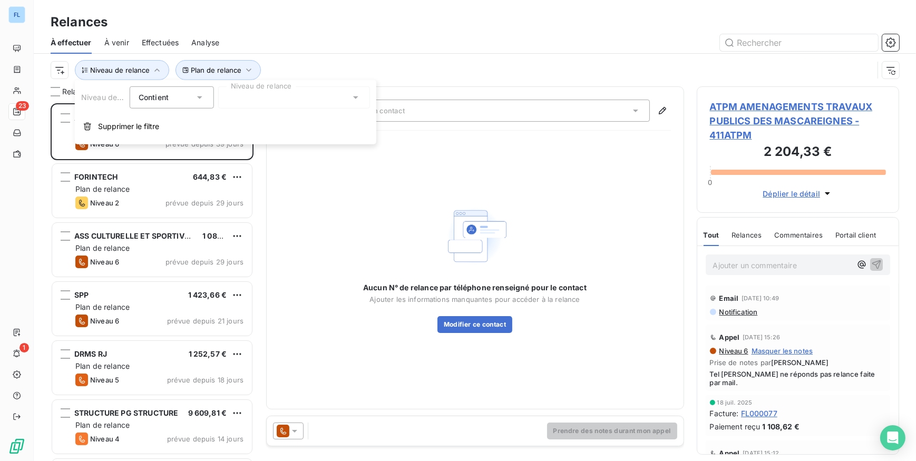
click at [197, 97] on icon at bounding box center [199, 97] width 11 height 11
click at [193, 121] on li "Contient" at bounding box center [173, 122] width 86 height 19
click at [318, 106] on div at bounding box center [294, 97] width 152 height 22
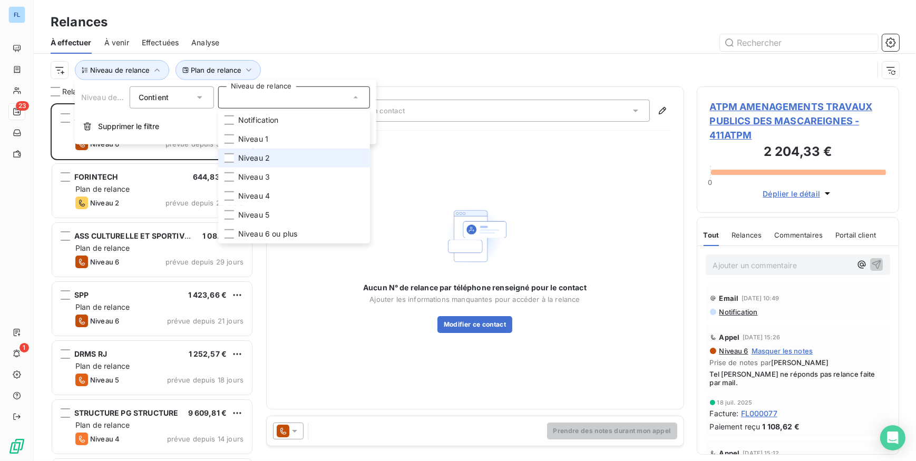
click at [234, 156] on li "Niveau 2" at bounding box center [294, 158] width 152 height 19
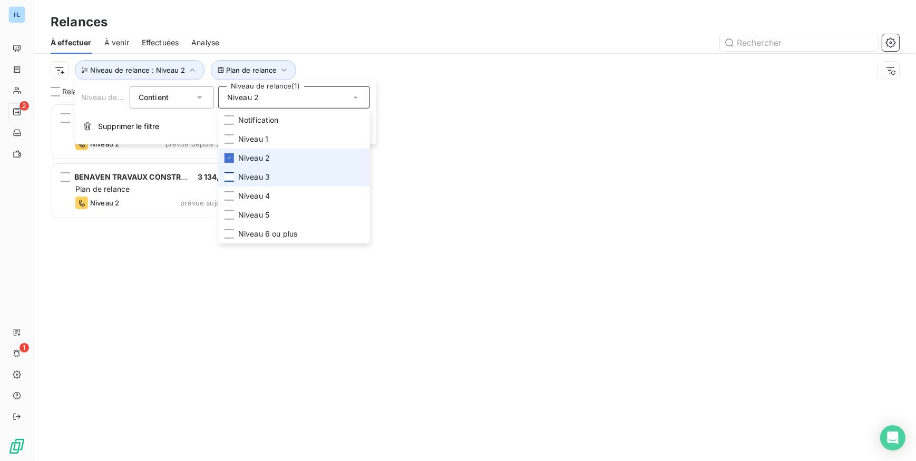
scroll to position [350, 195]
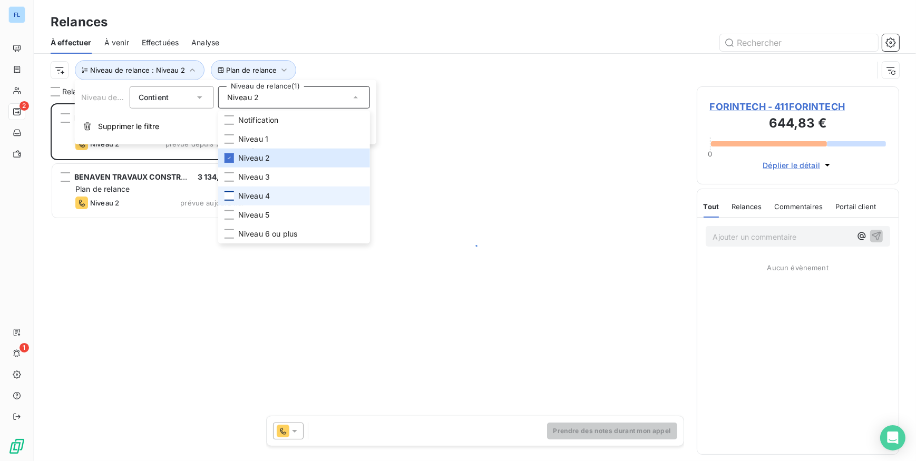
click at [225, 193] on div at bounding box center [228, 195] width 9 height 9
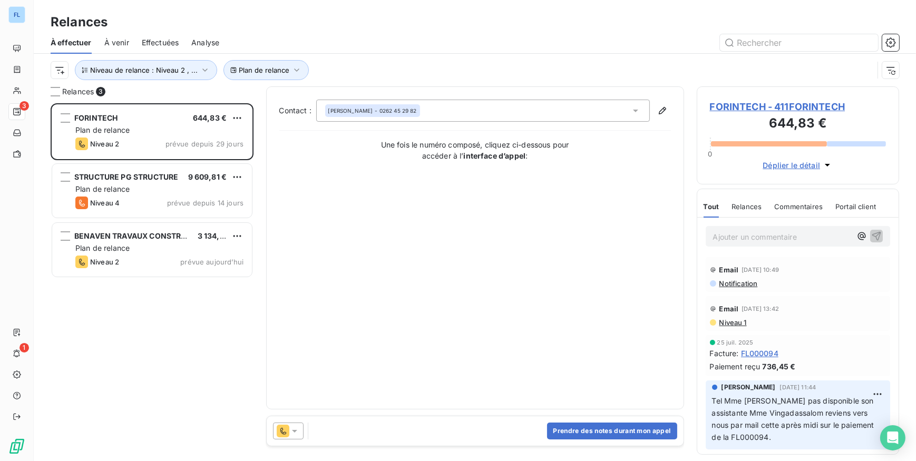
click at [316, 38] on div at bounding box center [565, 42] width 667 height 17
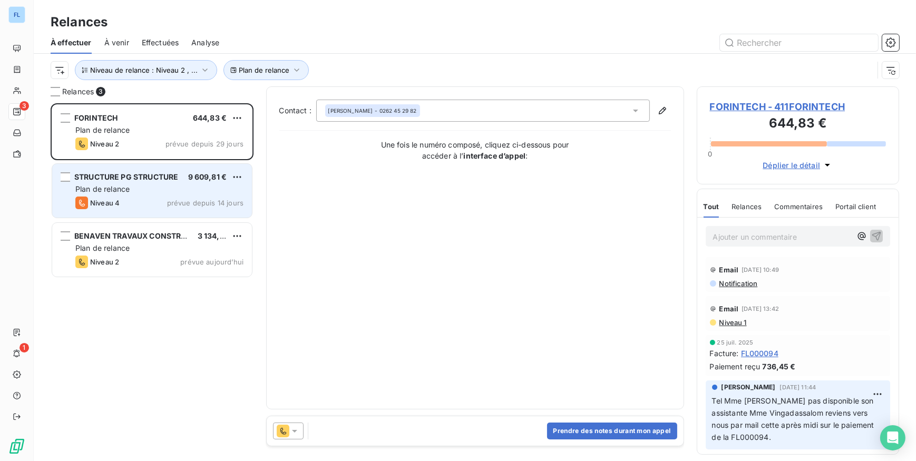
click at [206, 197] on div "Niveau 4 prévue depuis 14 jours" at bounding box center [159, 203] width 168 height 13
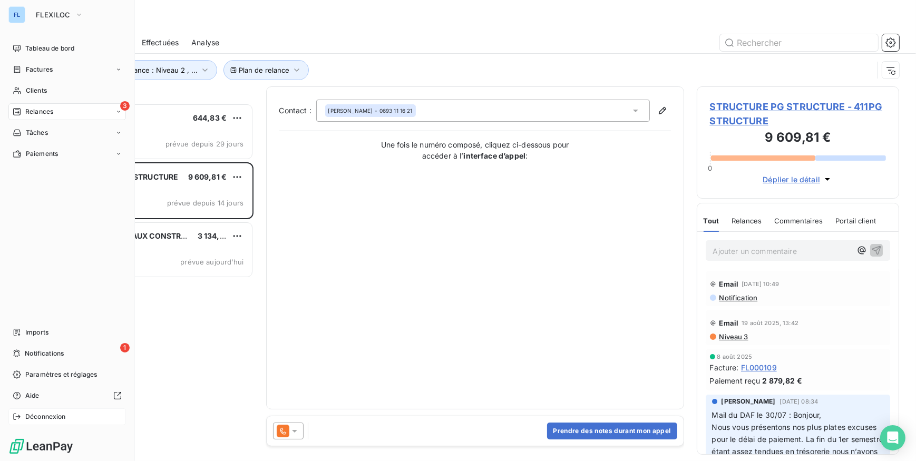
click at [35, 420] on span "Déconnexion" at bounding box center [45, 416] width 41 height 9
click at [35, 418] on span "Déconnexion" at bounding box center [45, 416] width 41 height 9
